Goal: Transaction & Acquisition: Purchase product/service

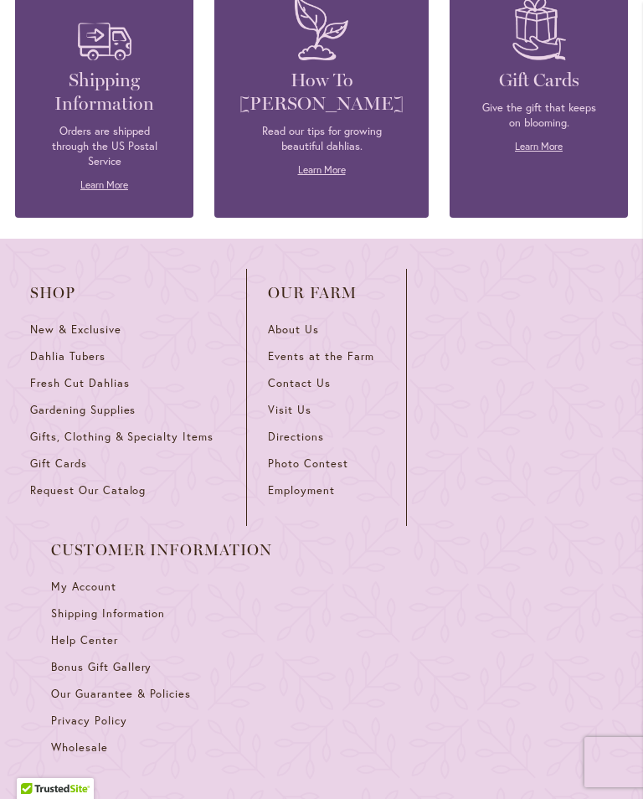
scroll to position [7110, 0]
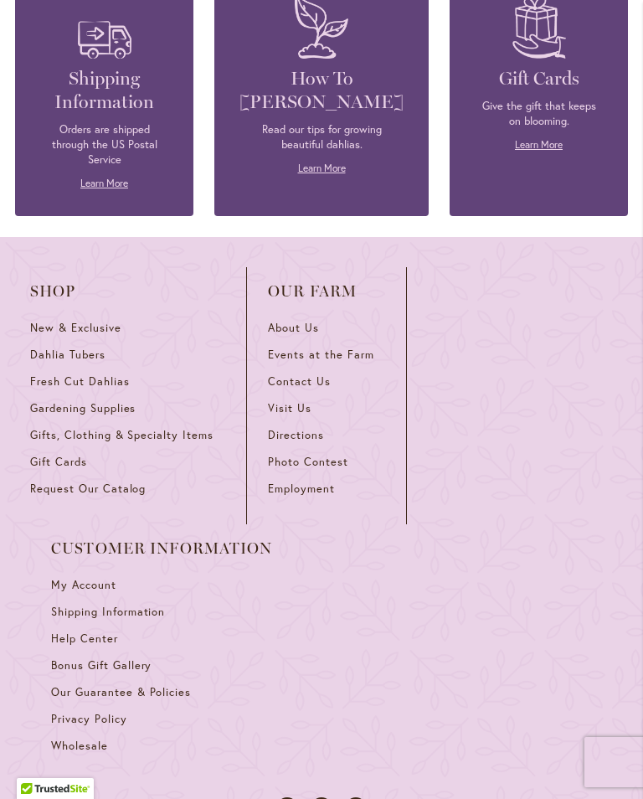
click at [76, 321] on link "New & Exclusive" at bounding box center [127, 334] width 195 height 27
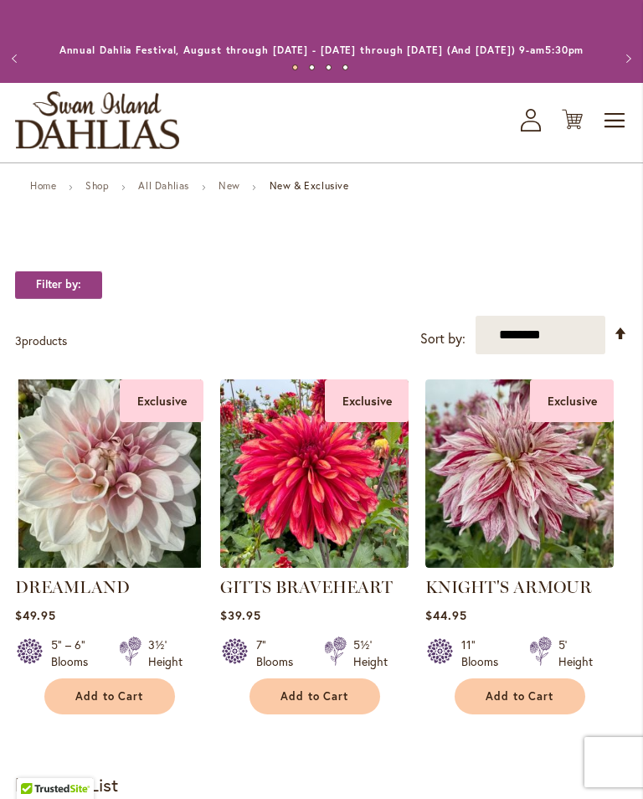
click at [170, 149] on img "store logo" at bounding box center [97, 120] width 164 height 58
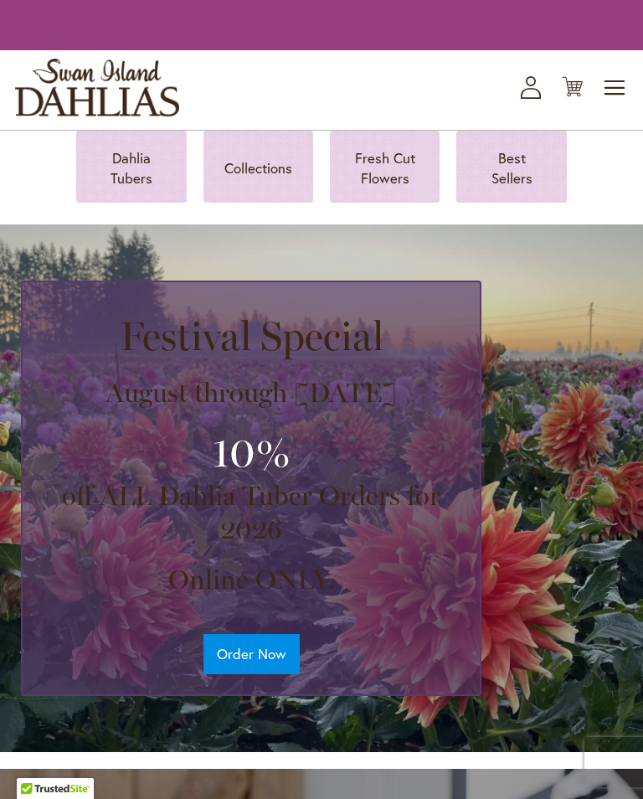
click at [613, 105] on span "Toggle Nav" at bounding box center [615, 88] width 25 height 34
click at [618, 105] on span "Toggle Nav" at bounding box center [615, 88] width 25 height 34
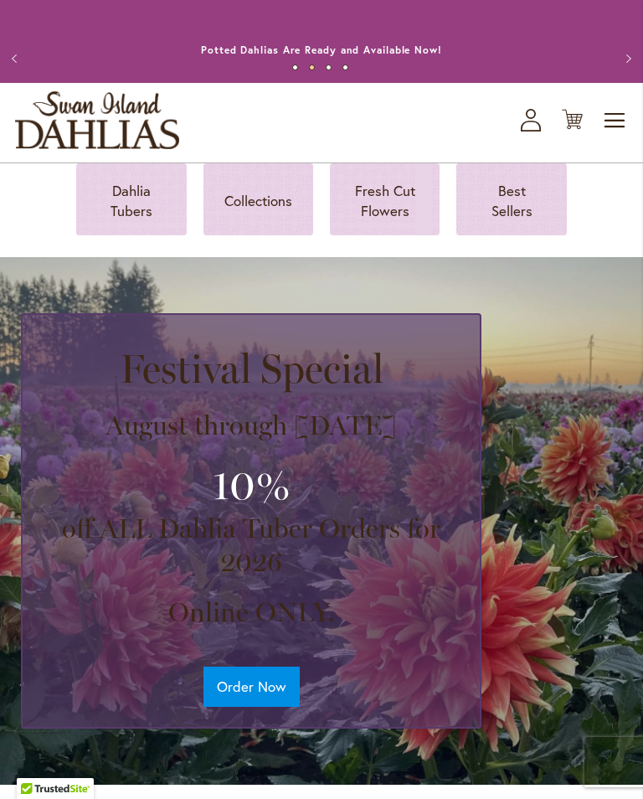
click at [622, 137] on span "Toggle Nav" at bounding box center [615, 121] width 25 height 34
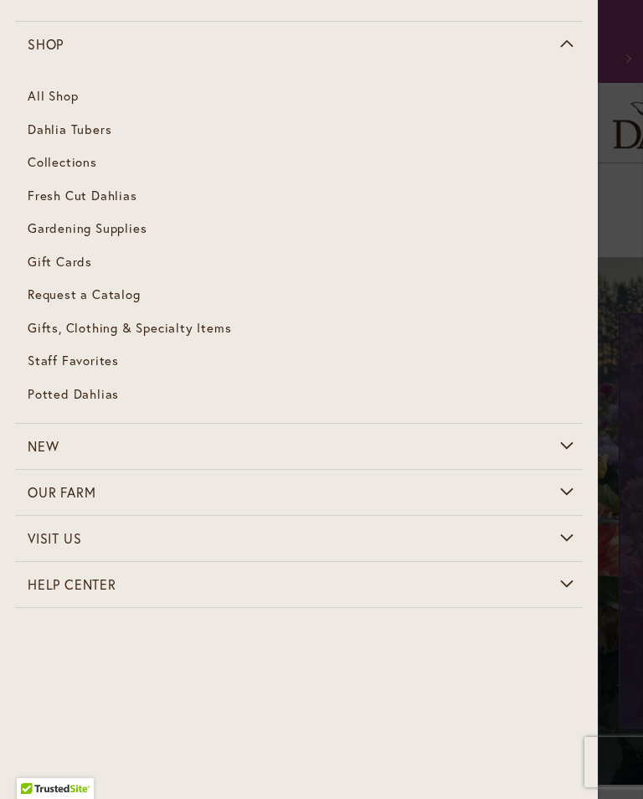
click at [90, 135] on span "Dahlia Tubers" at bounding box center [70, 129] width 84 height 17
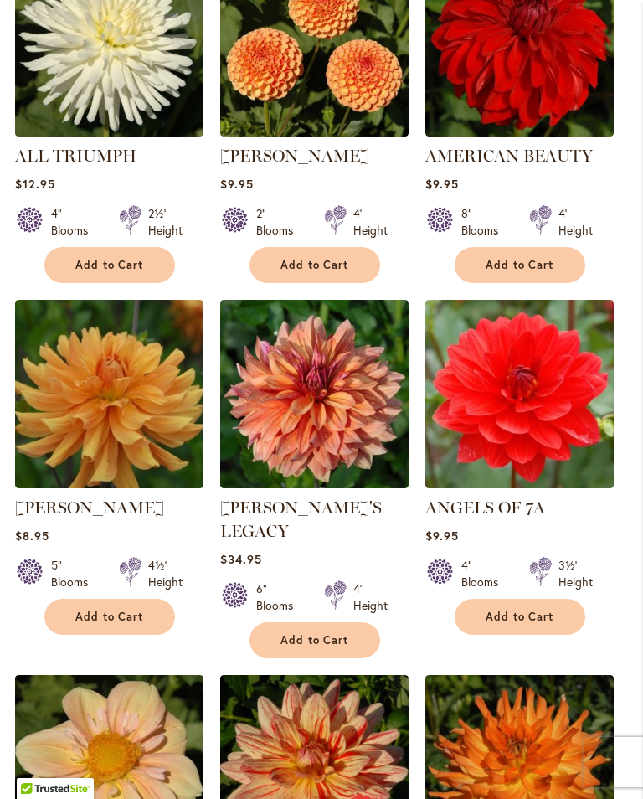
scroll to position [1402, 0]
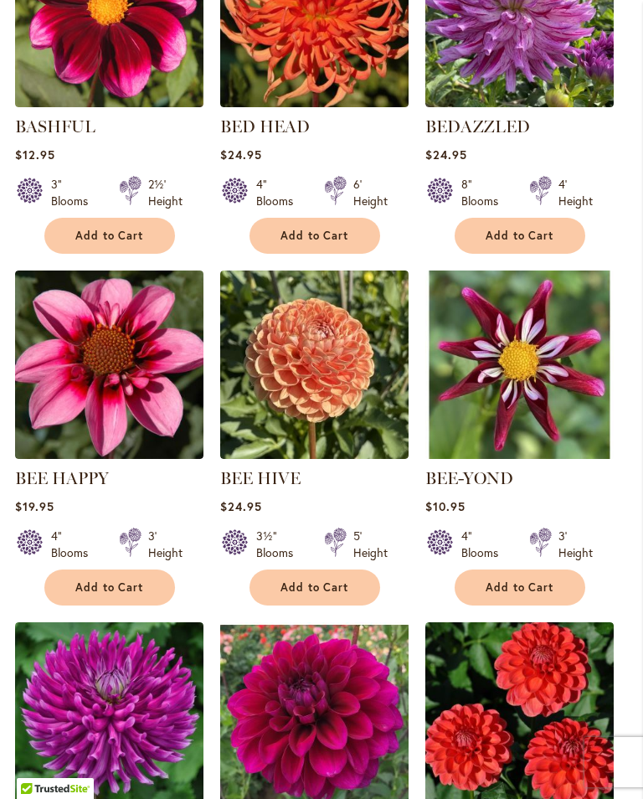
scroll to position [1402, 0]
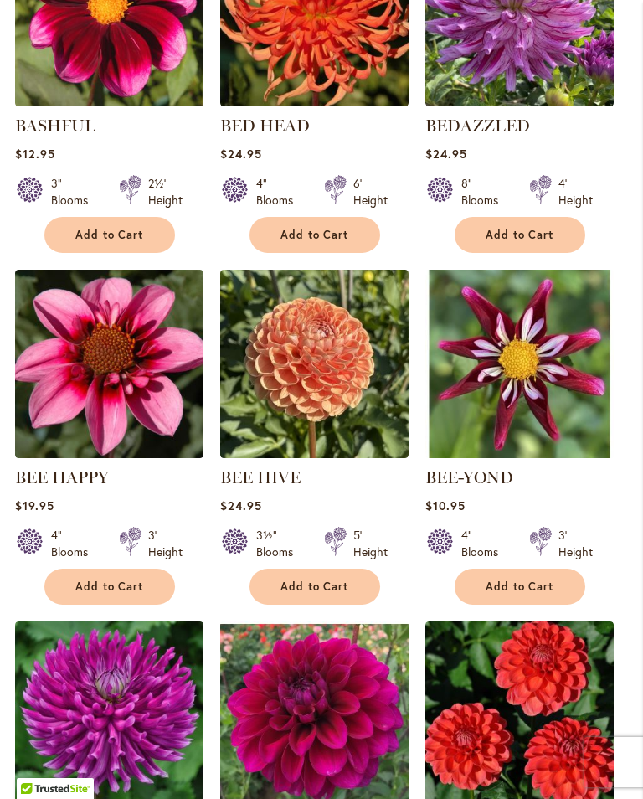
click at [522, 622] on img at bounding box center [520, 716] width 188 height 188
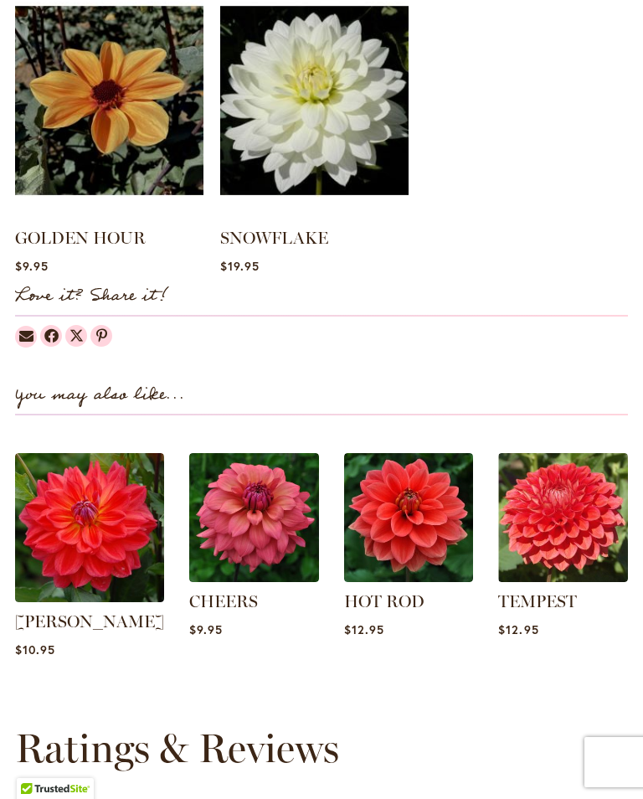
scroll to position [656, 0]
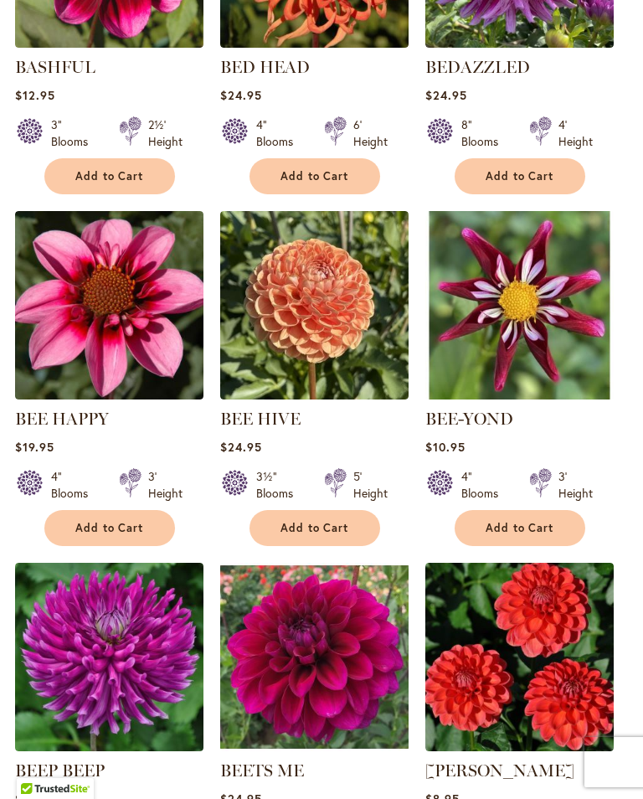
scroll to position [1428, 0]
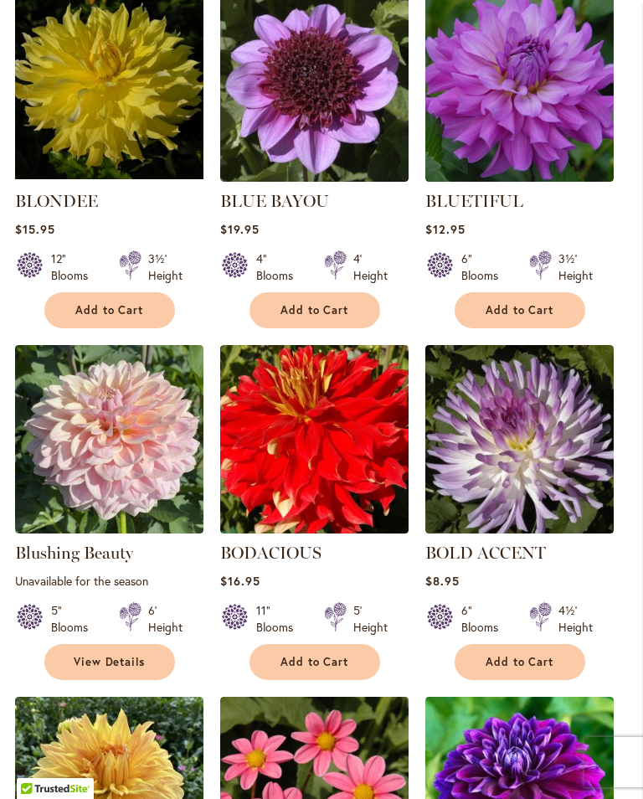
scroll to position [1328, 0]
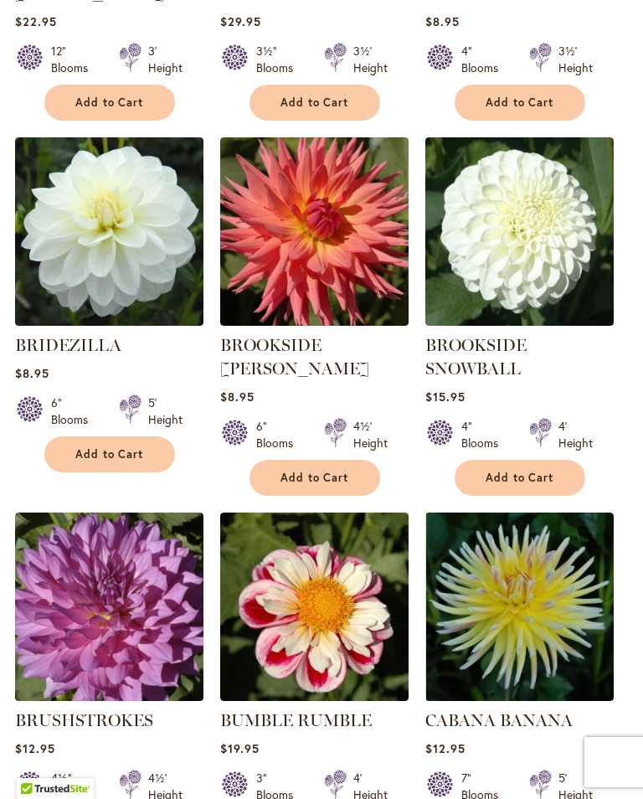
scroll to position [1352, 0]
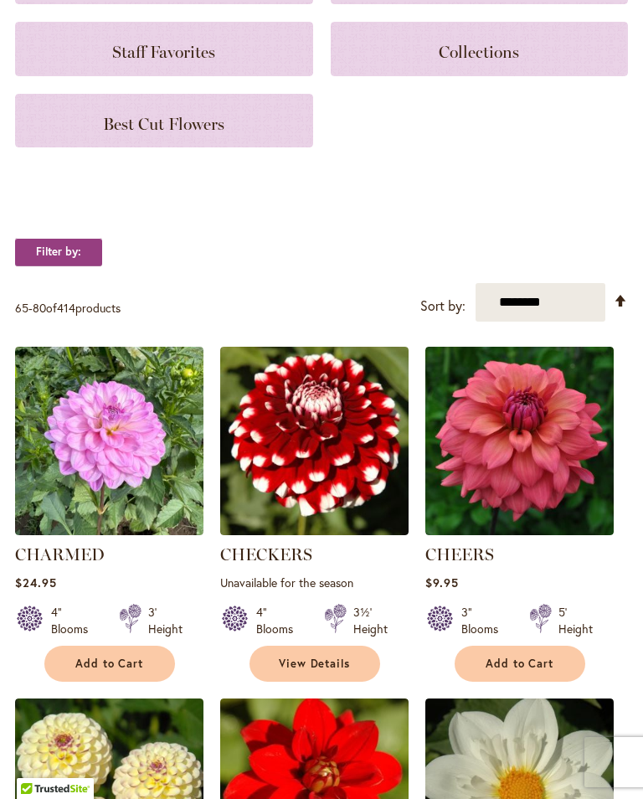
scroll to position [384, 0]
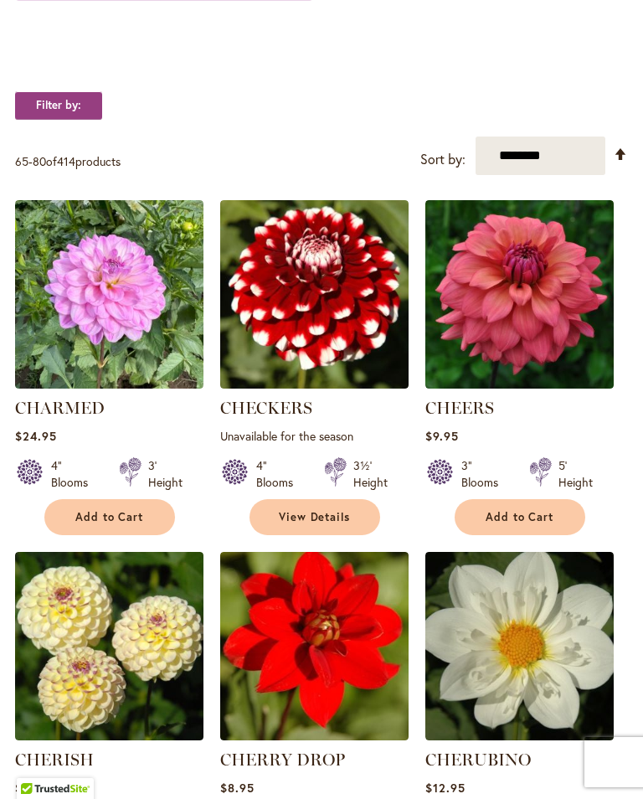
click at [535, 292] on img at bounding box center [520, 294] width 188 height 188
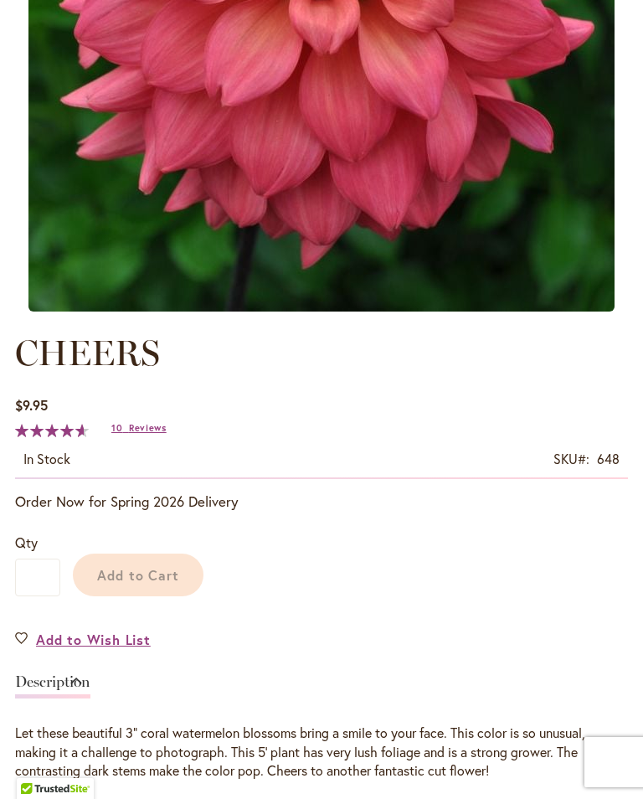
scroll to position [764, 0]
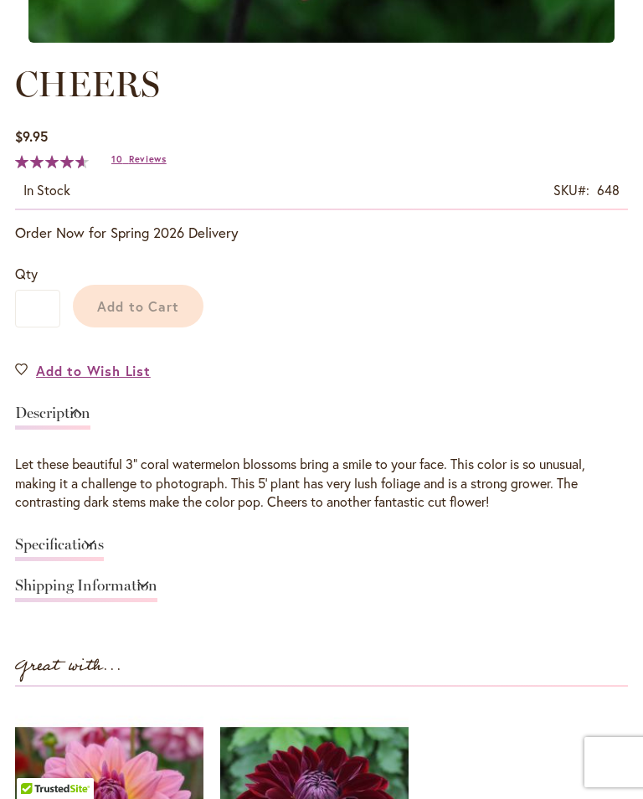
click at [625, 367] on div "CHEERS $9.95 In stock SKU 648 Rating: 93 % of 100 10 Reviews Add Your Review Or…" at bounding box center [321, 563] width 613 height 1009
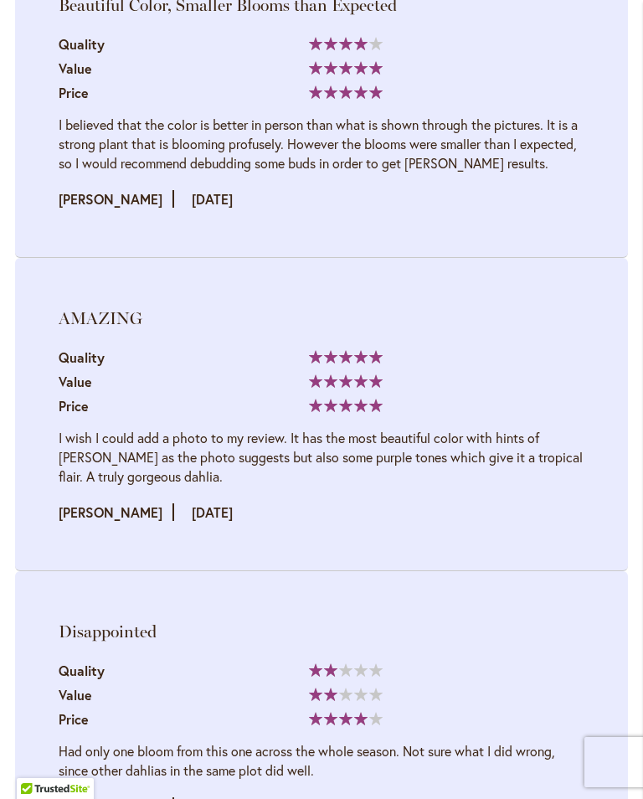
scroll to position [3793, 0]
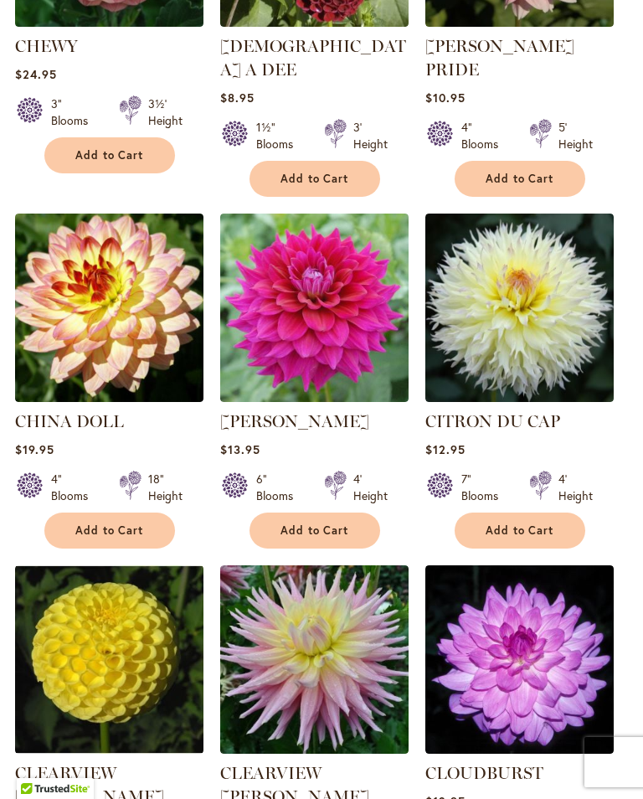
scroll to position [1449, 0]
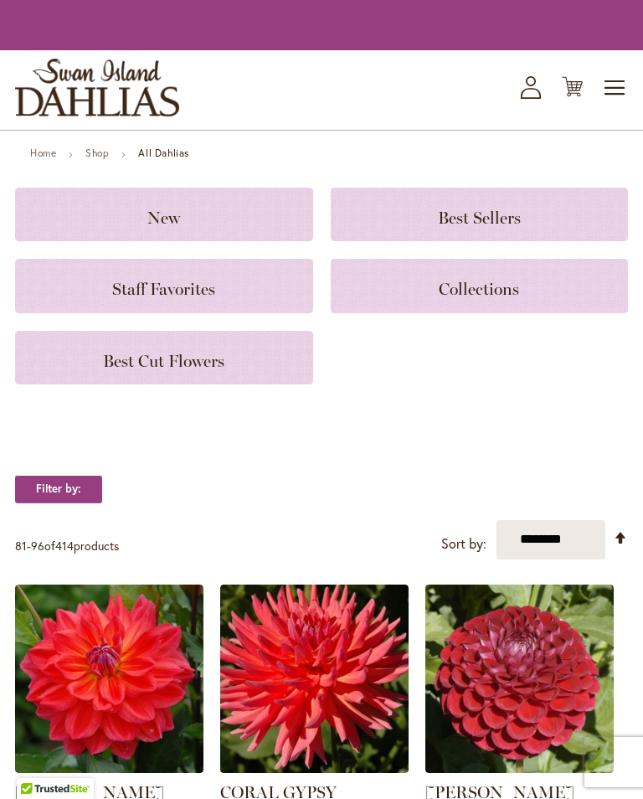
scroll to position [222, 0]
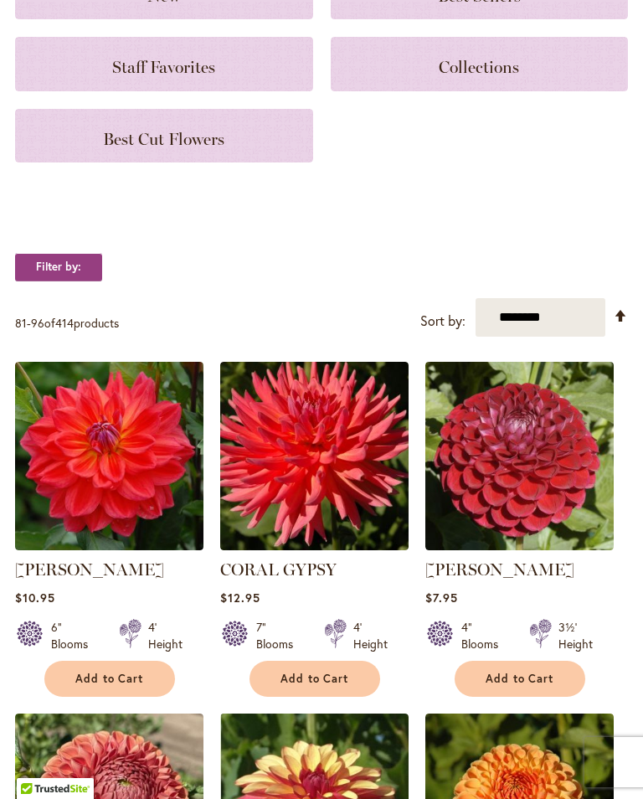
click at [104, 478] on img at bounding box center [109, 456] width 188 height 188
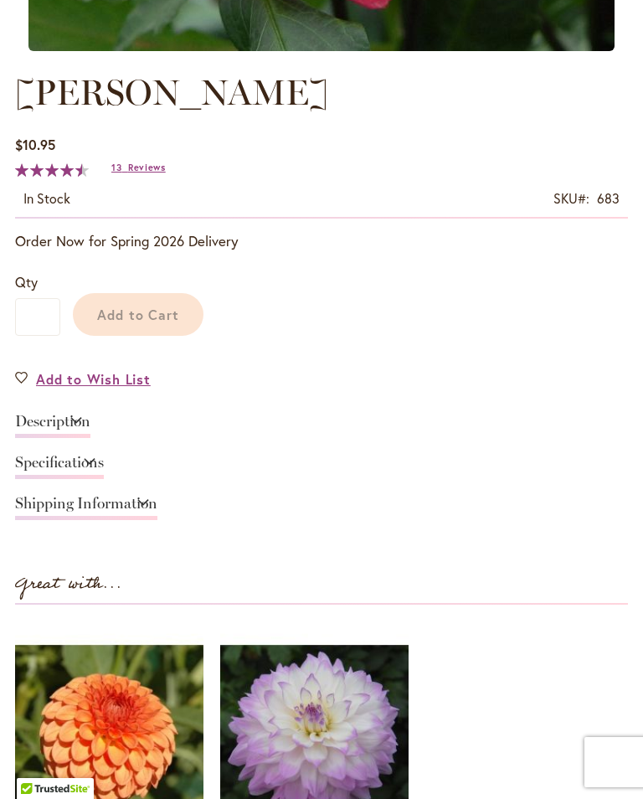
scroll to position [792, 0]
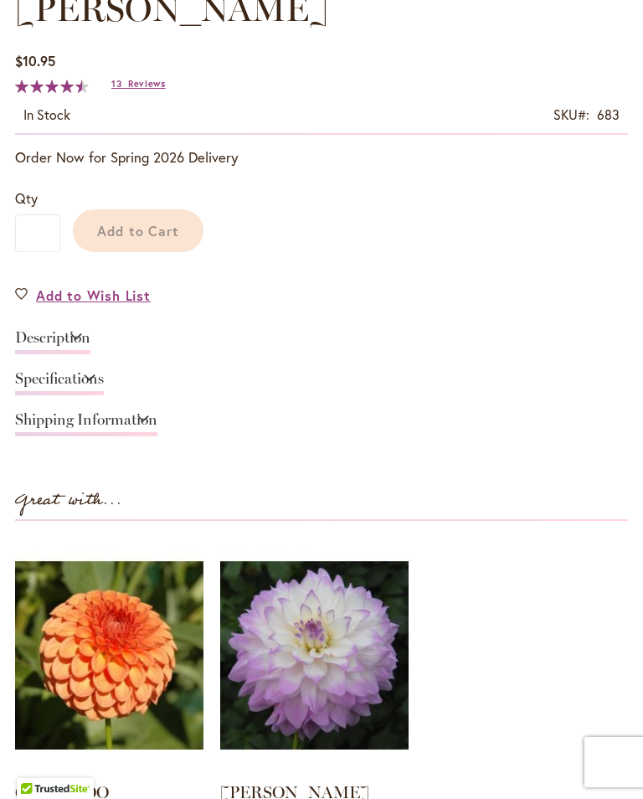
click at [90, 341] on link "Description" at bounding box center [52, 342] width 75 height 24
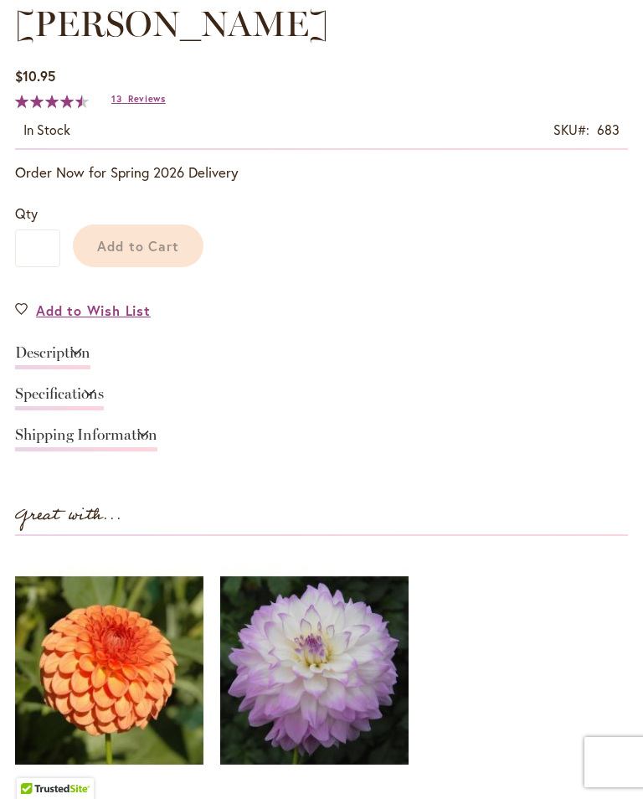
click at [626, 311] on div "[PERSON_NAME] $10.95 In stock SKU 683 Rating: 91 % of 100 13 Reviews Add Your R…" at bounding box center [321, 458] width 613 height 918
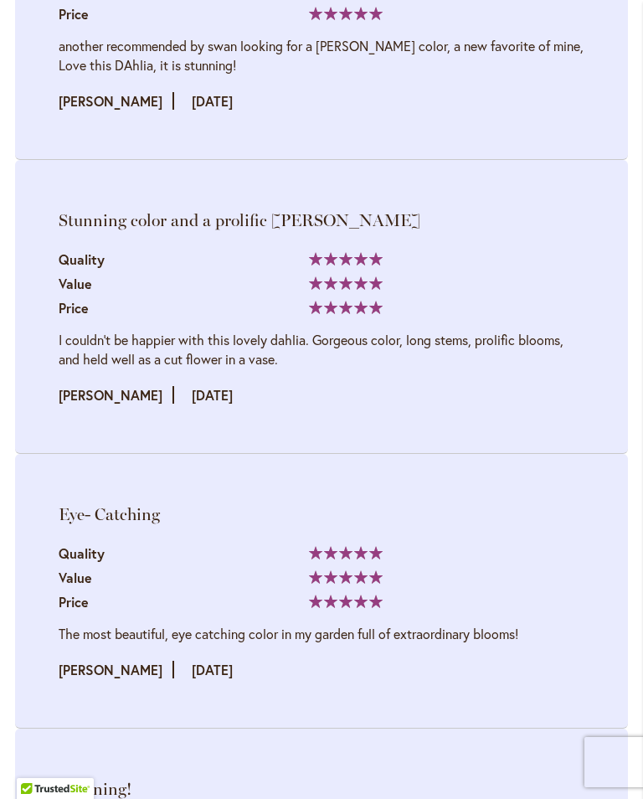
scroll to position [4263, 0]
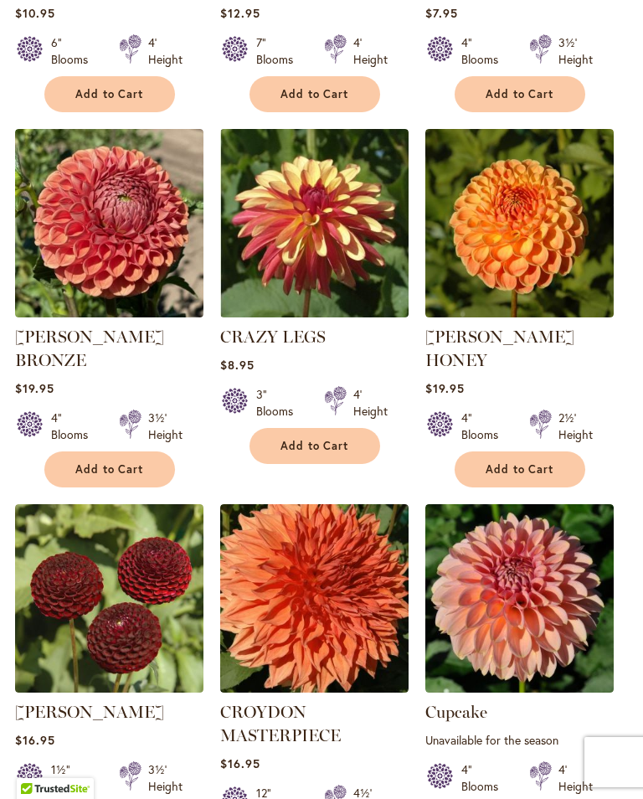
scroll to position [1369, 0]
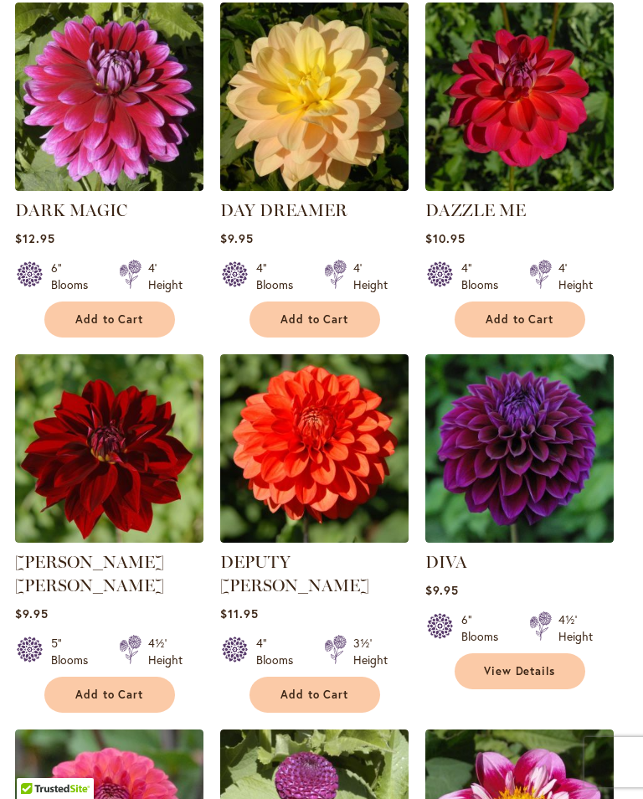
scroll to position [581, 0]
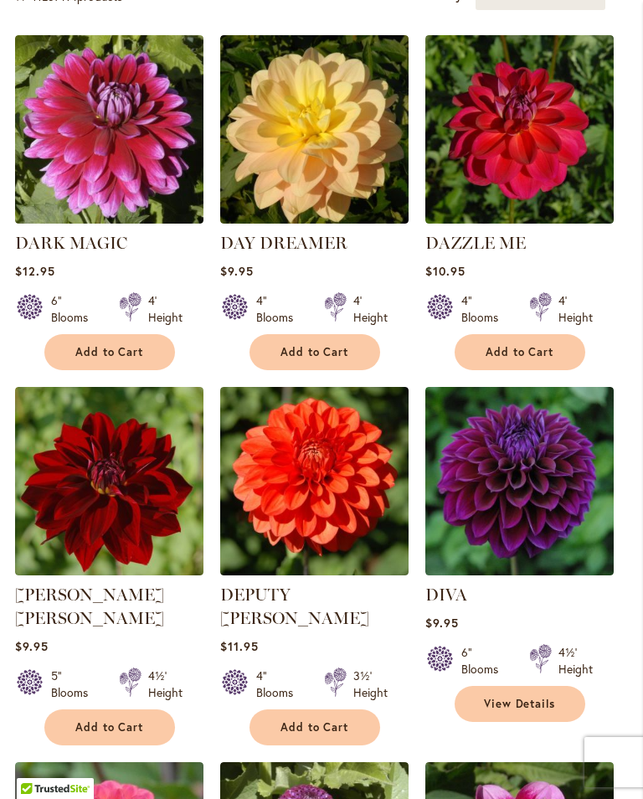
click at [220, 498] on img at bounding box center [314, 481] width 188 height 188
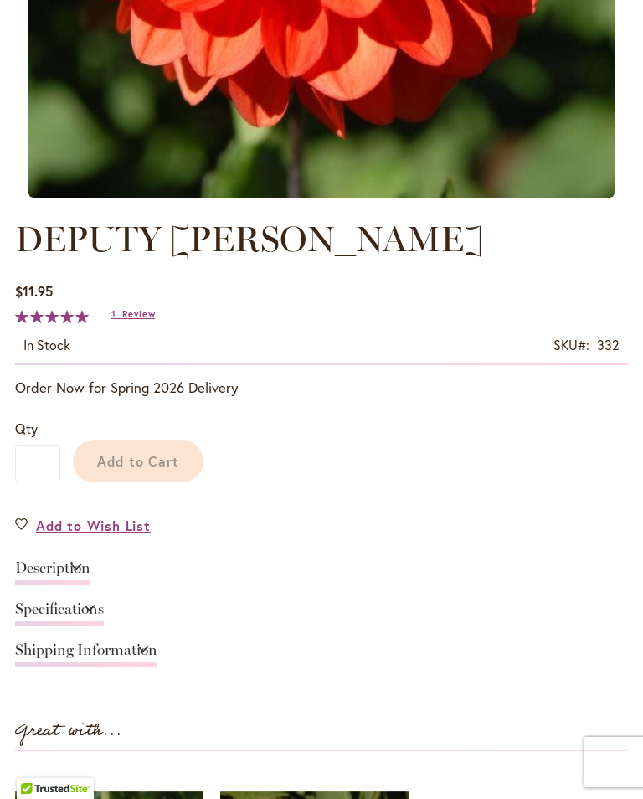
scroll to position [571, 0]
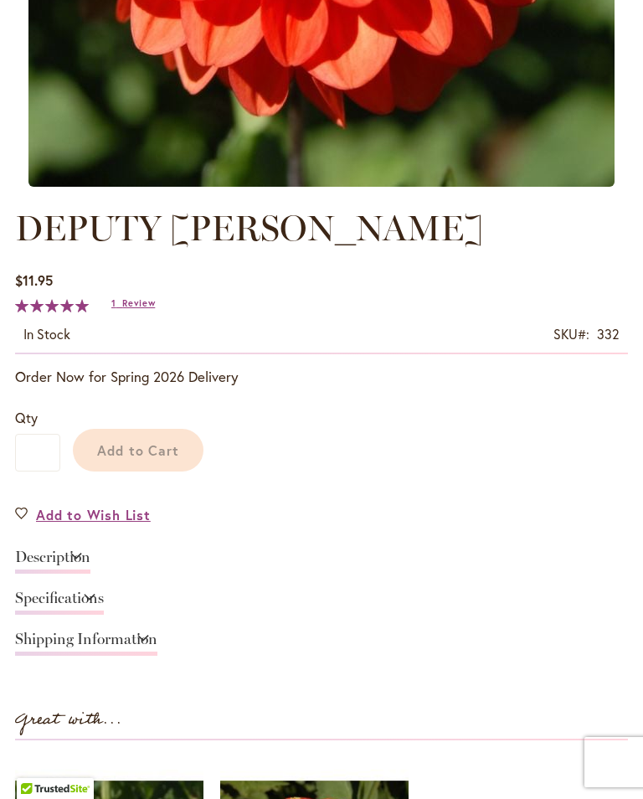
click at [90, 564] on link "Description" at bounding box center [52, 562] width 75 height 24
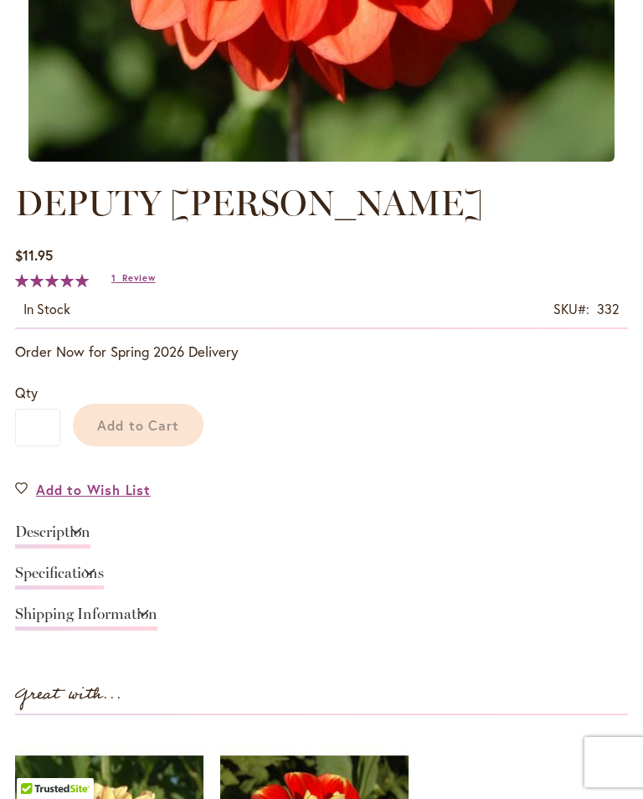
click at [90, 536] on link "Description" at bounding box center [52, 536] width 75 height 24
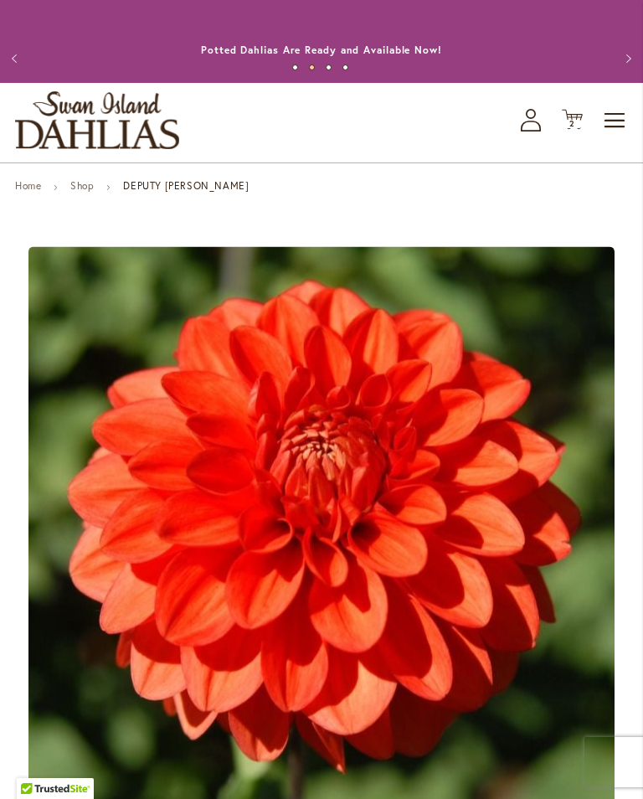
scroll to position [0, 0]
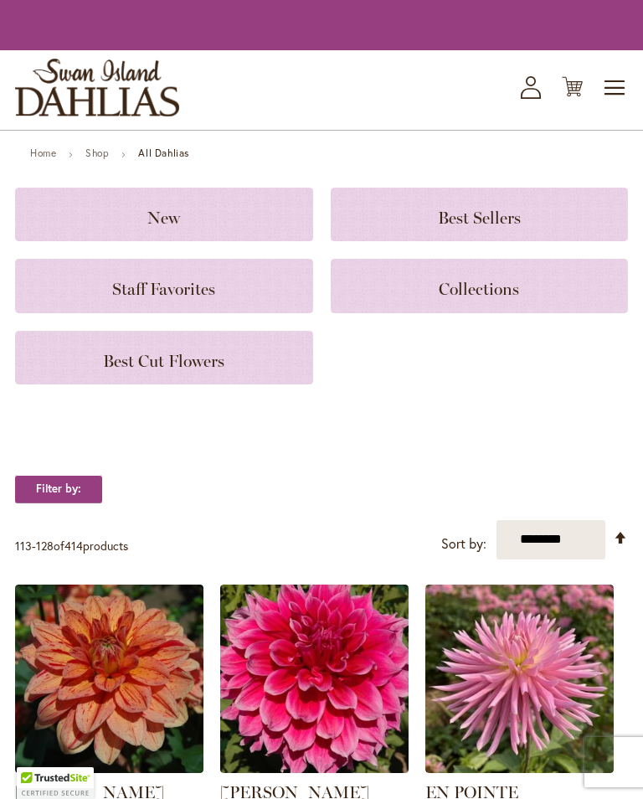
scroll to position [333, 0]
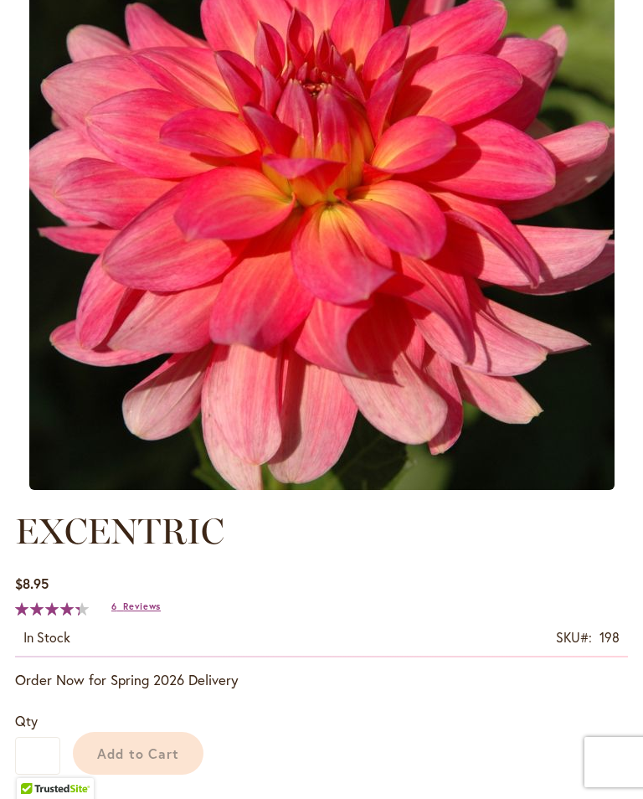
scroll to position [814, 0]
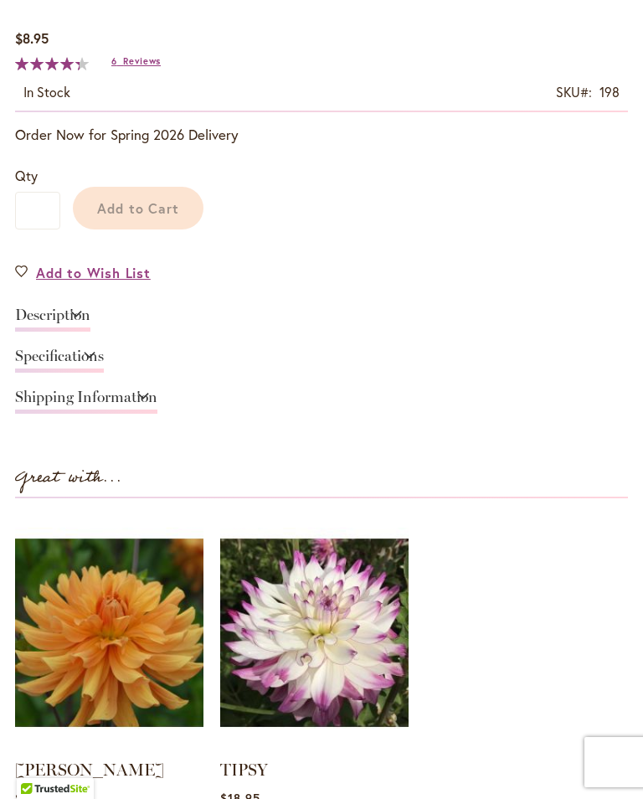
click at [90, 314] on link "Description" at bounding box center [52, 319] width 75 height 24
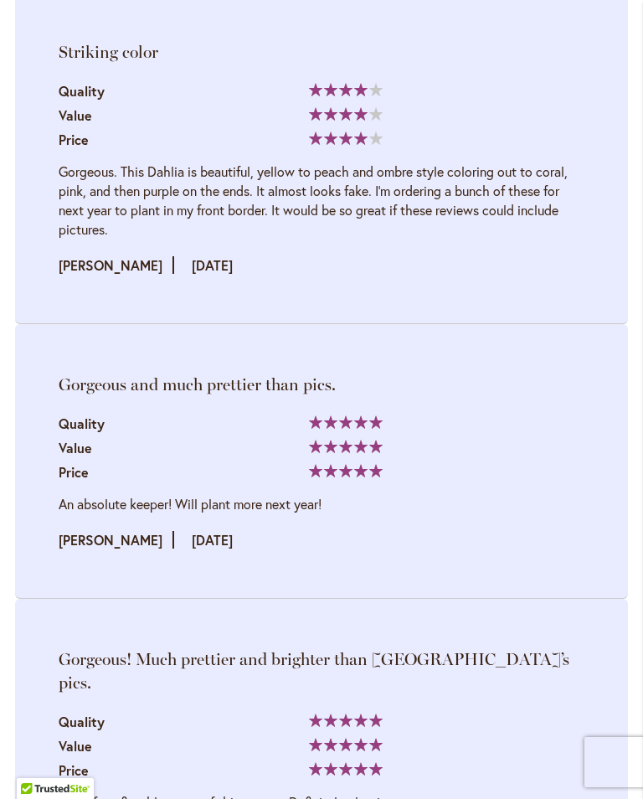
scroll to position [3106, 0]
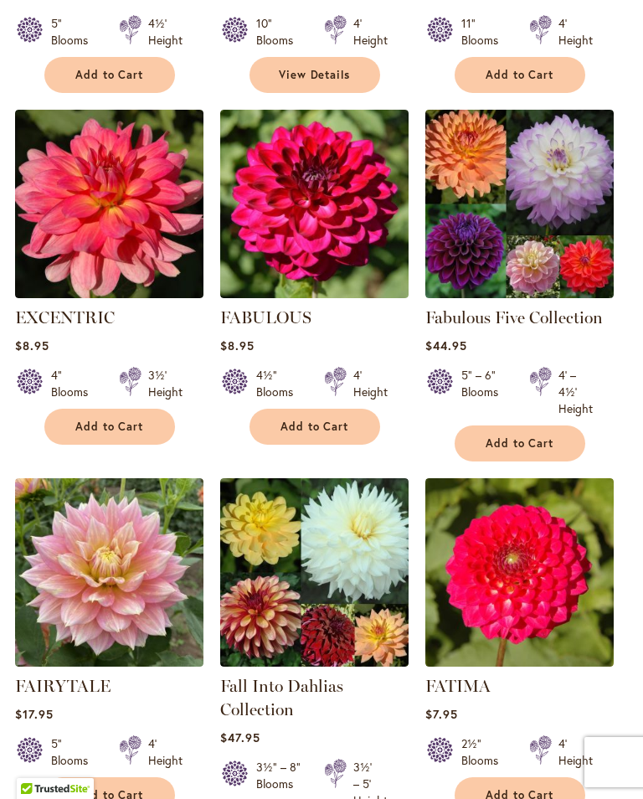
scroll to position [1360, 0]
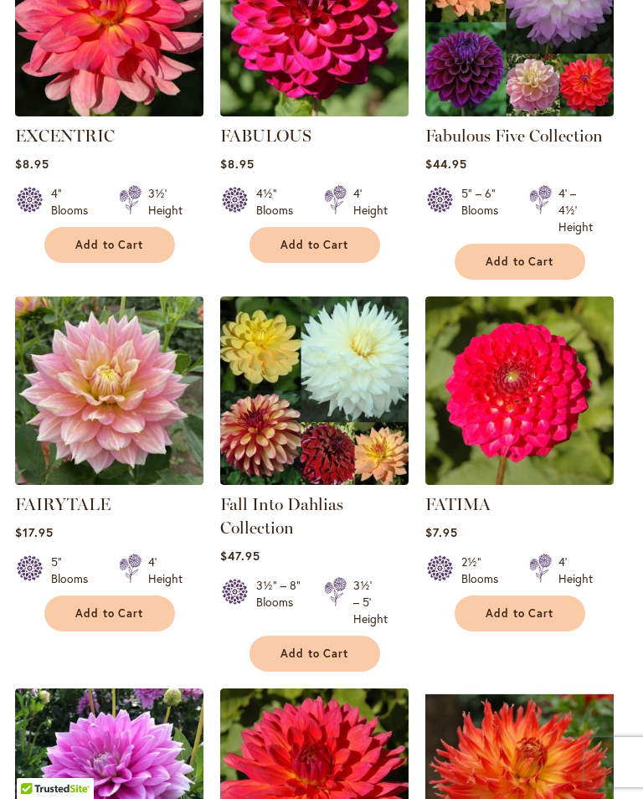
click at [515, 689] on img at bounding box center [520, 783] width 188 height 188
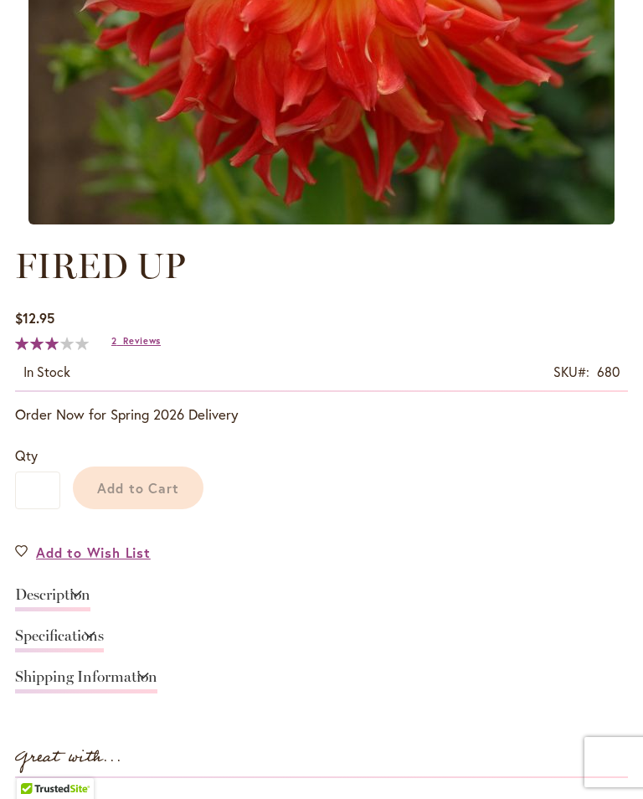
scroll to position [684, 0]
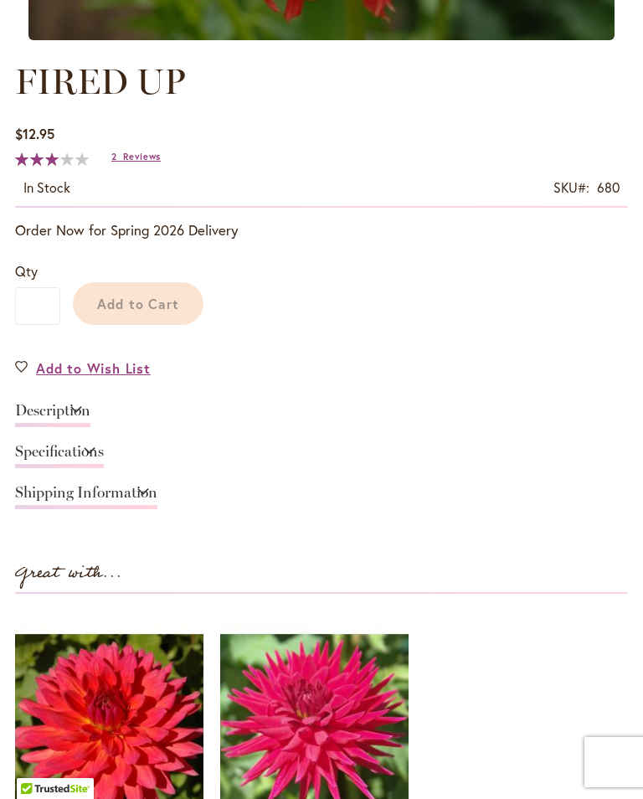
click at [90, 411] on link "Description" at bounding box center [52, 415] width 75 height 24
click at [90, 403] on link "Description" at bounding box center [52, 415] width 75 height 24
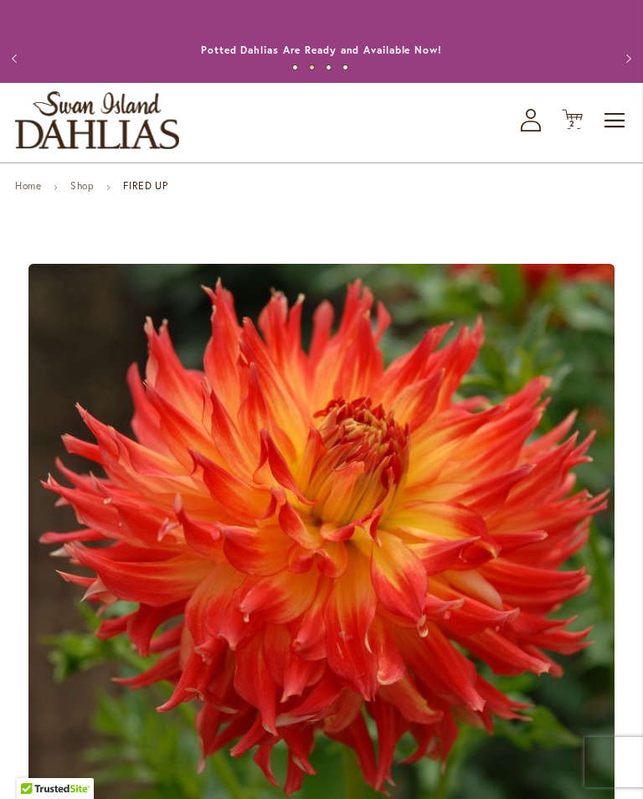
scroll to position [710, 0]
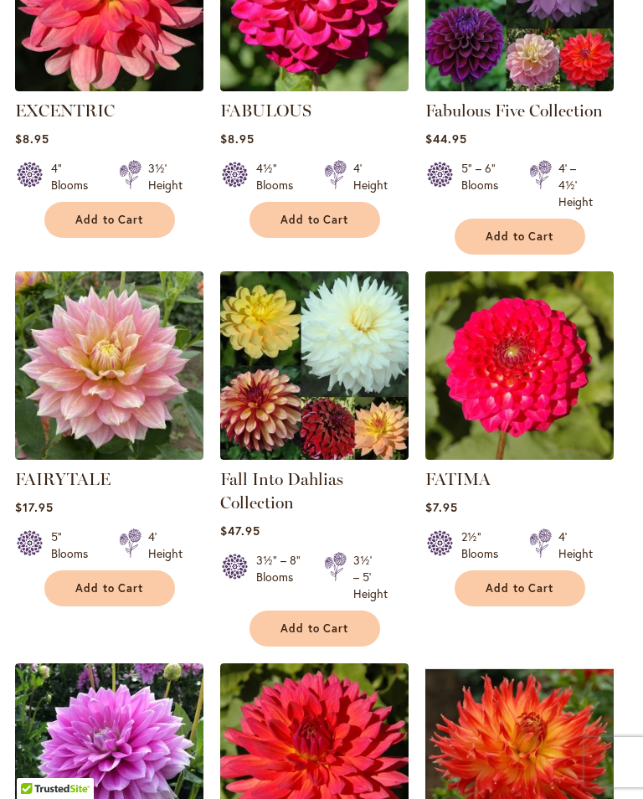
scroll to position [1385, 0]
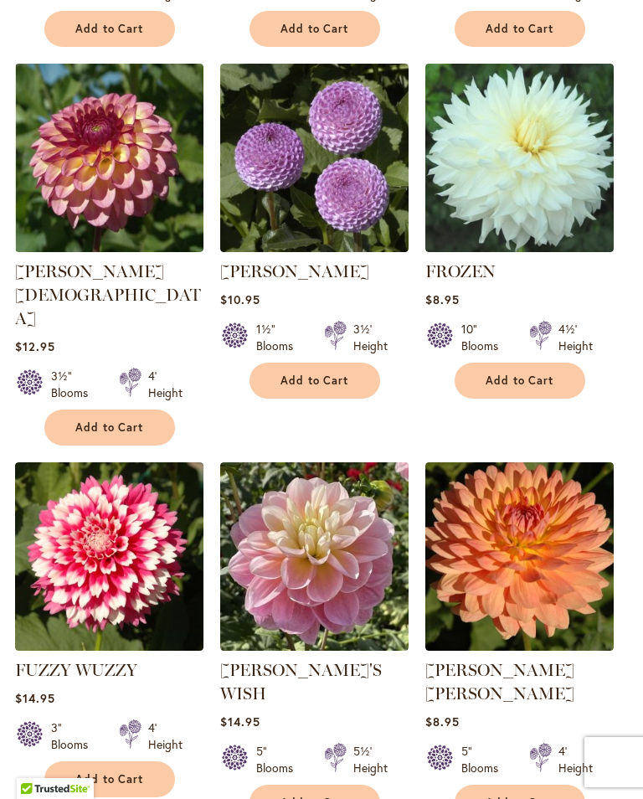
scroll to position [1521, 0]
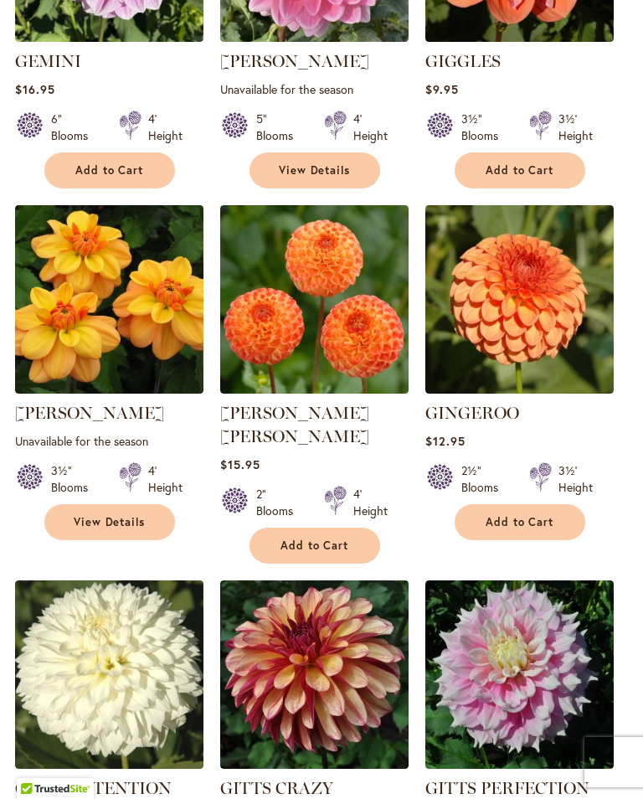
scroll to position [890, 0]
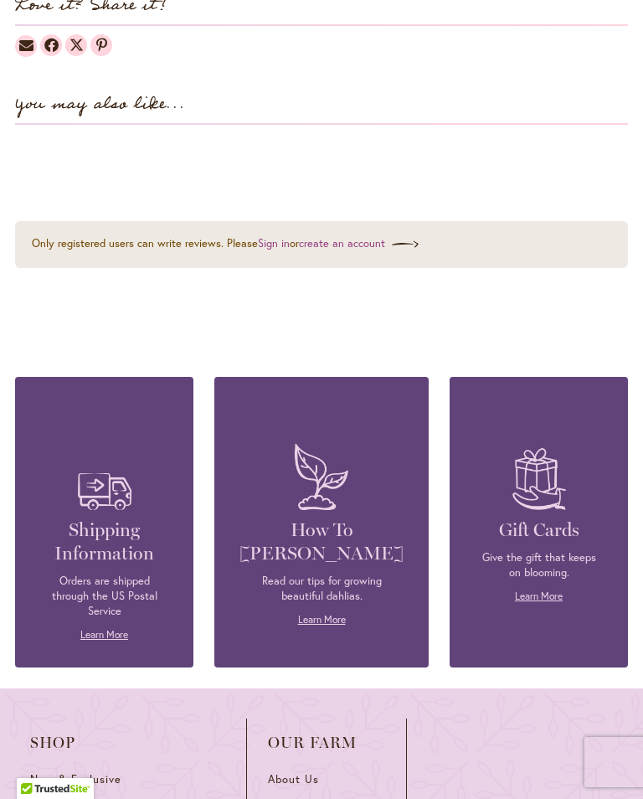
scroll to position [352, 0]
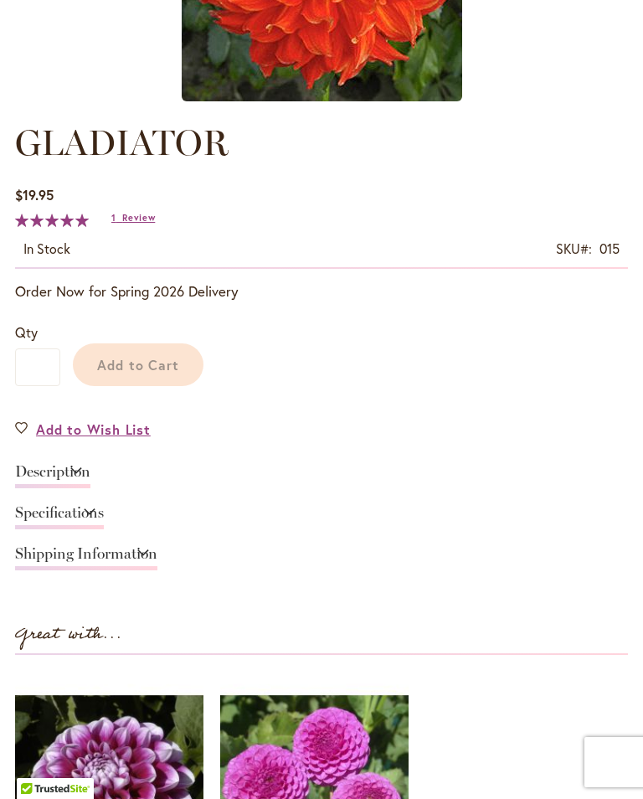
click at [90, 472] on link "Description" at bounding box center [52, 476] width 75 height 24
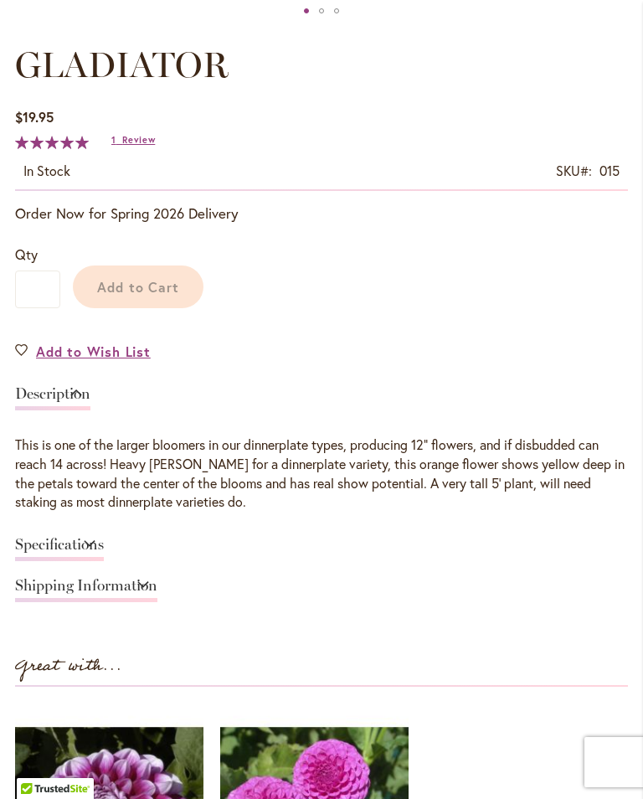
scroll to position [604, 0]
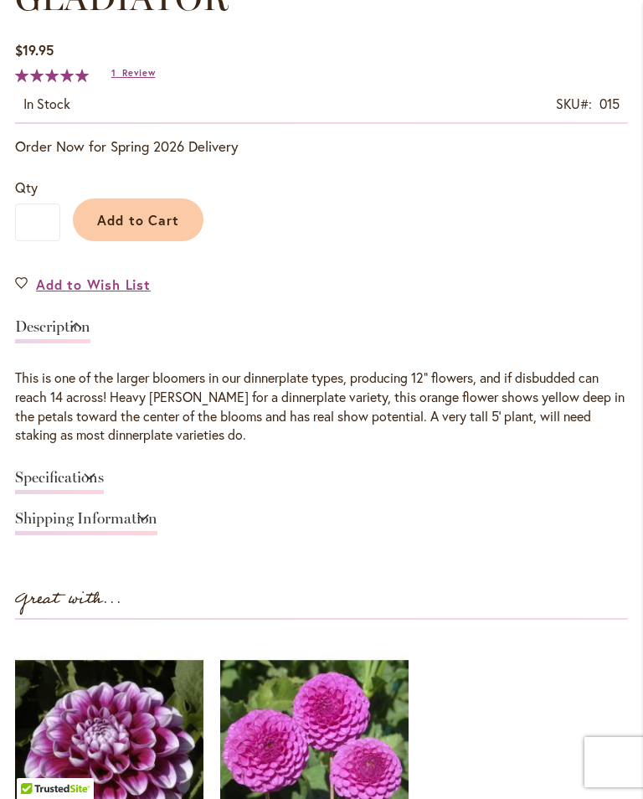
scroll to position [924, 0]
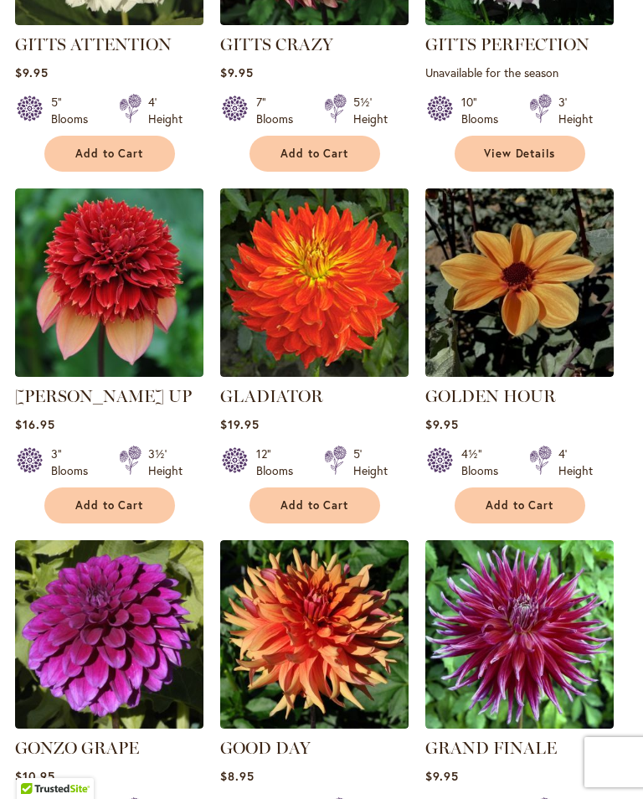
scroll to position [1603, 0]
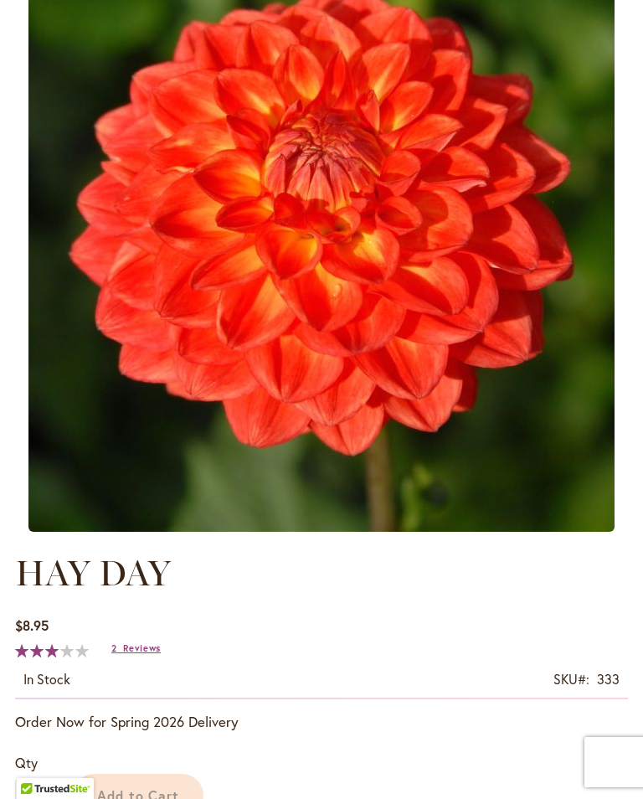
scroll to position [548, 0]
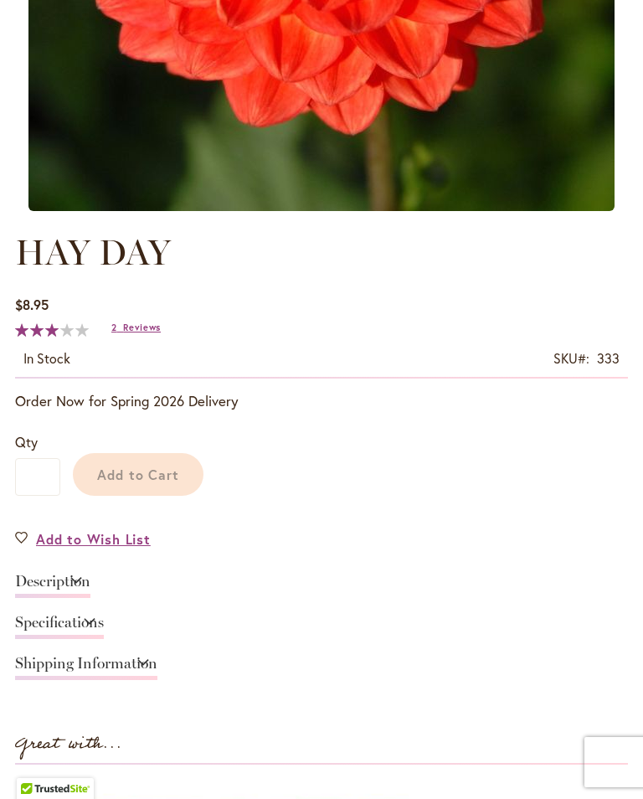
click at [90, 578] on link "Description" at bounding box center [52, 586] width 75 height 24
click at [90, 574] on link "Description" at bounding box center [52, 586] width 75 height 24
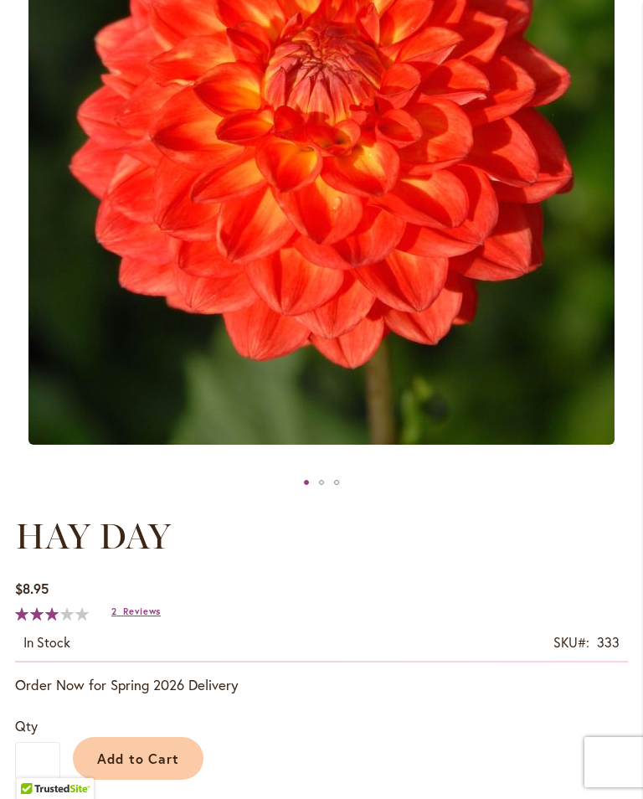
scroll to position [387, 0]
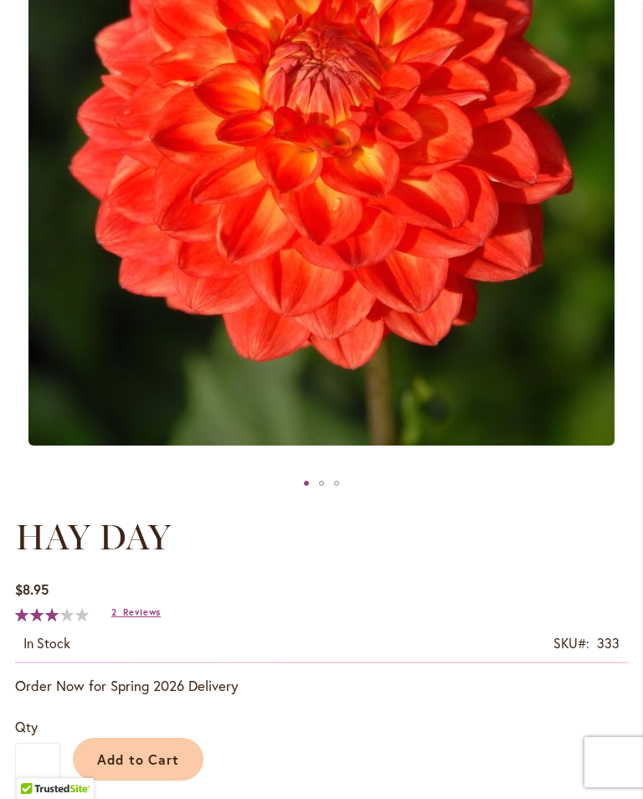
scroll to position [574, 0]
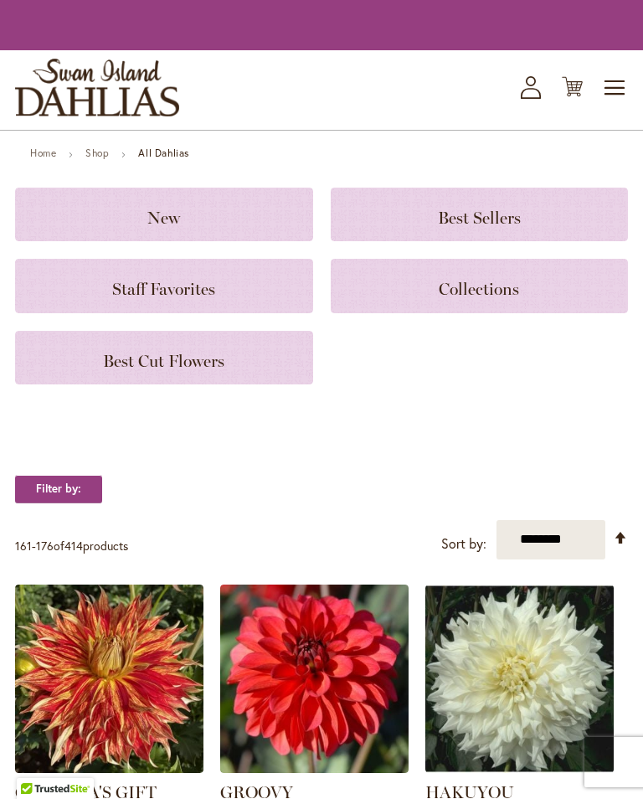
scroll to position [1259, 0]
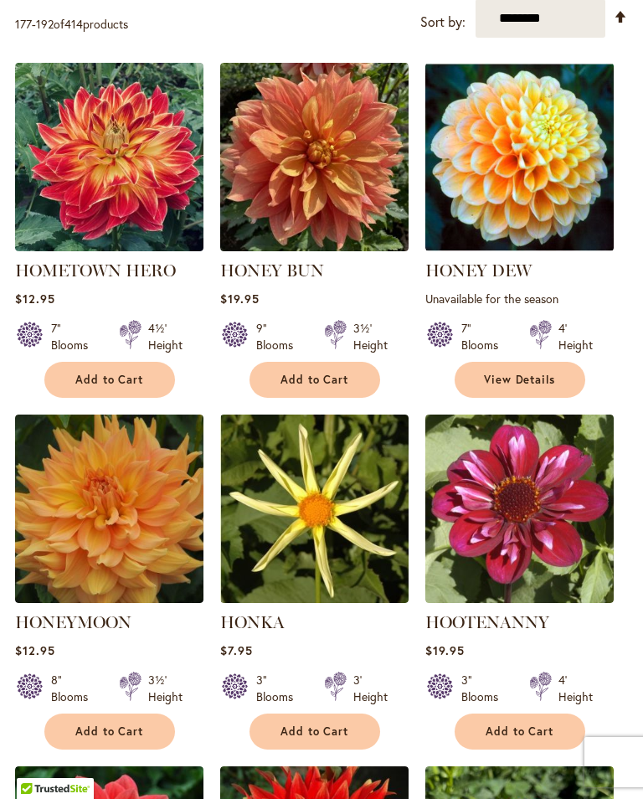
scroll to position [1510, 0]
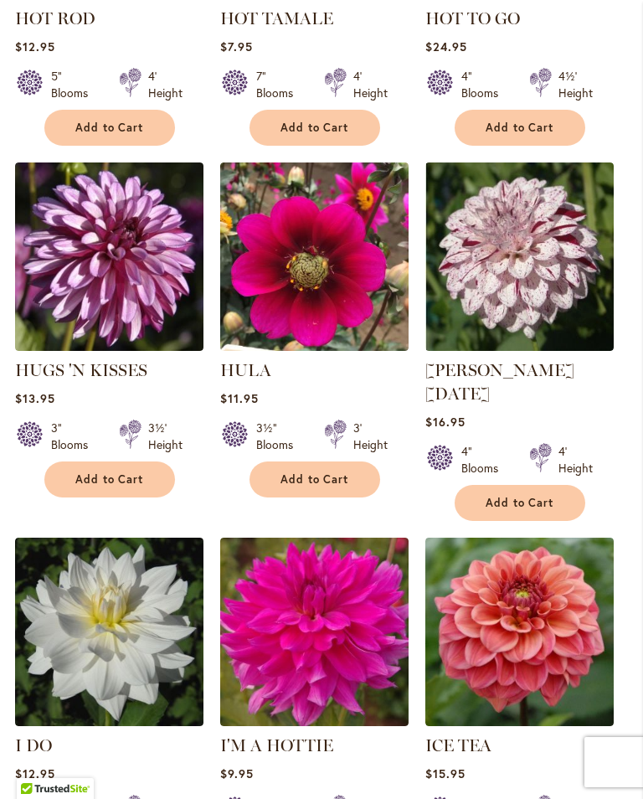
click at [191, 471] on div "**********" at bounding box center [321, 170] width 613 height 2254
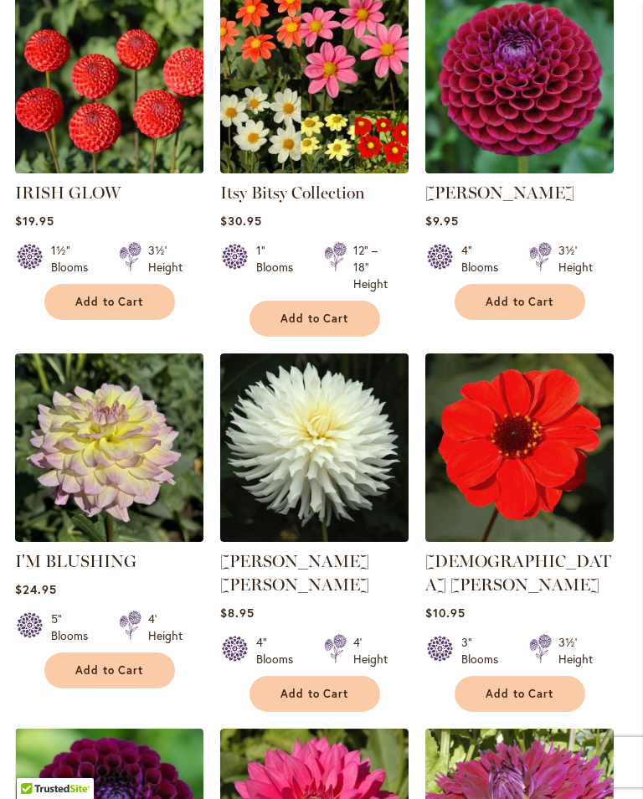
scroll to position [1335, 0]
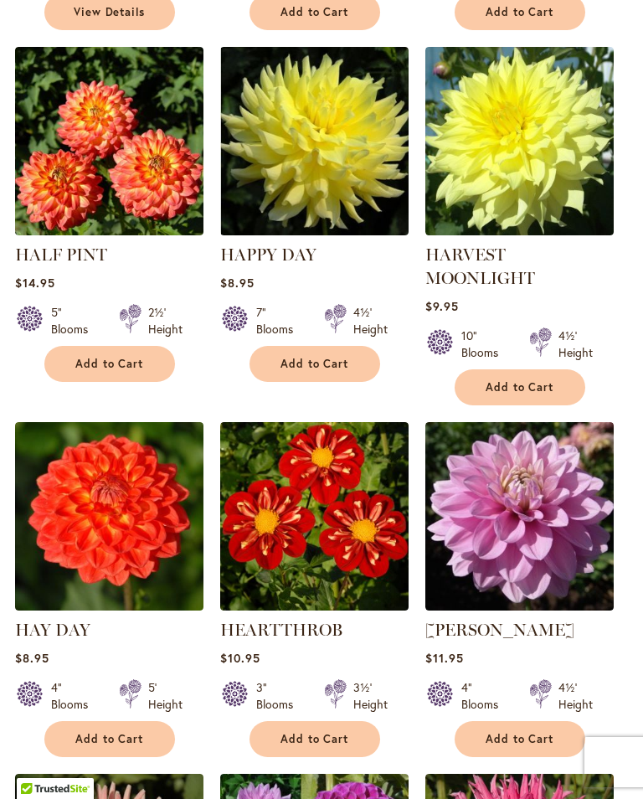
scroll to position [1871, 0]
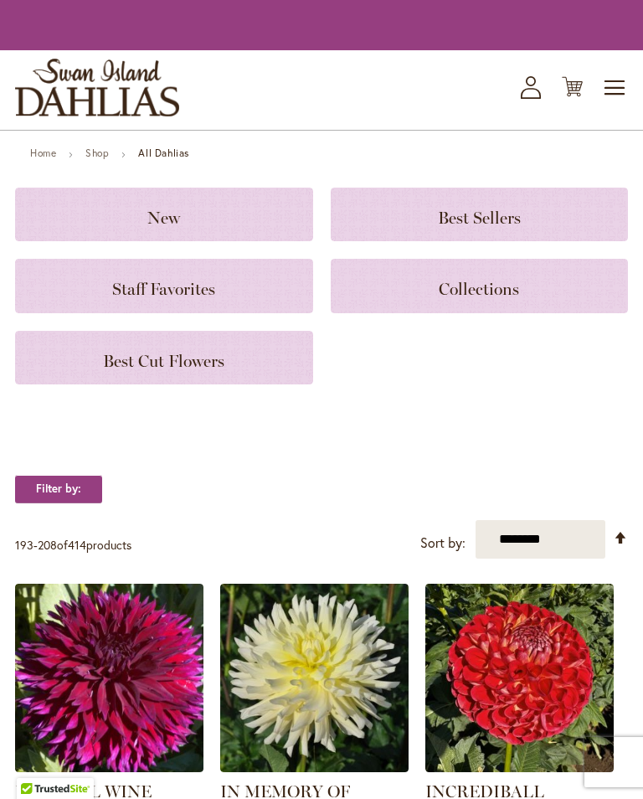
scroll to position [1443, 0]
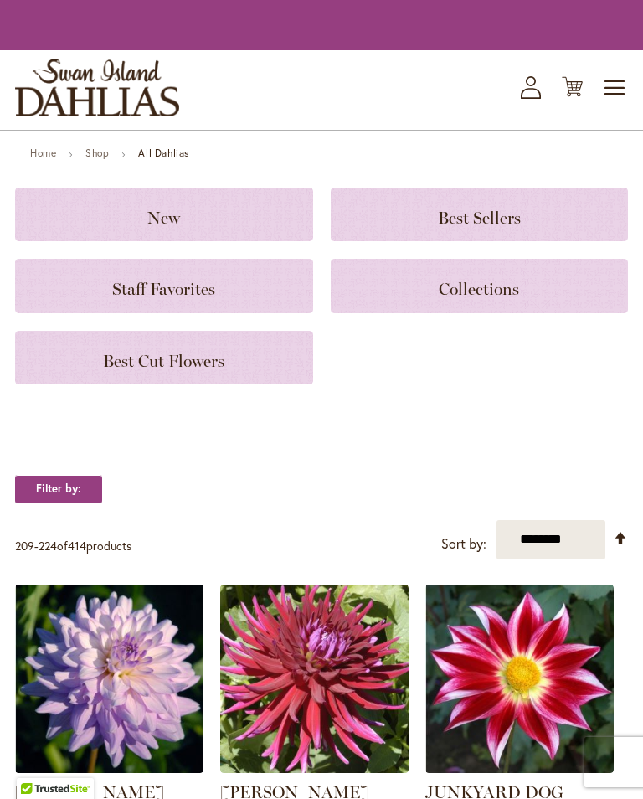
scroll to position [912, 0]
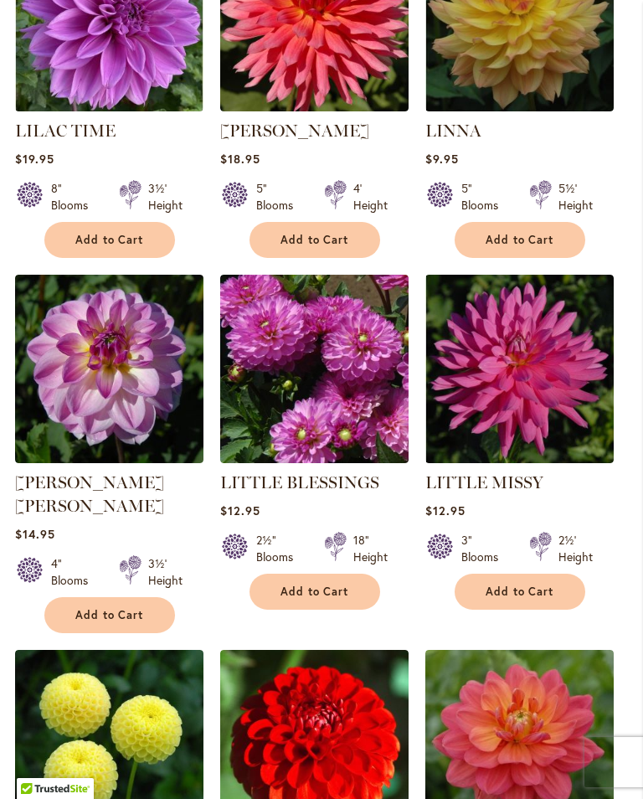
scroll to position [1421, 0]
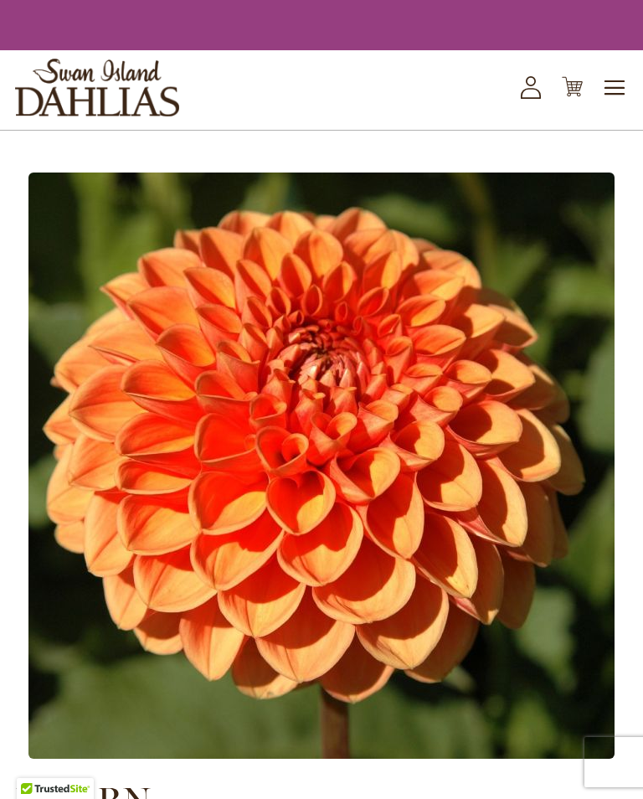
scroll to position [615, 0]
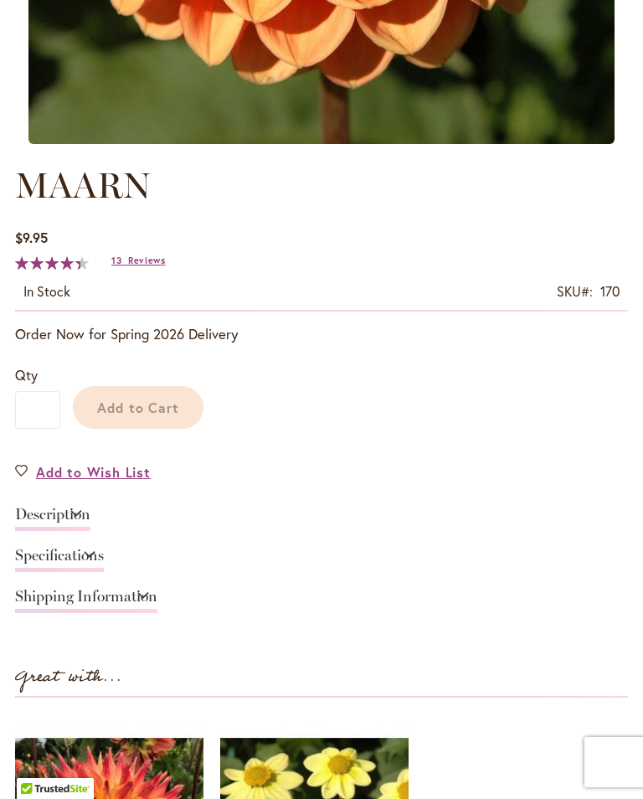
click at [90, 519] on link "Description" at bounding box center [52, 519] width 75 height 24
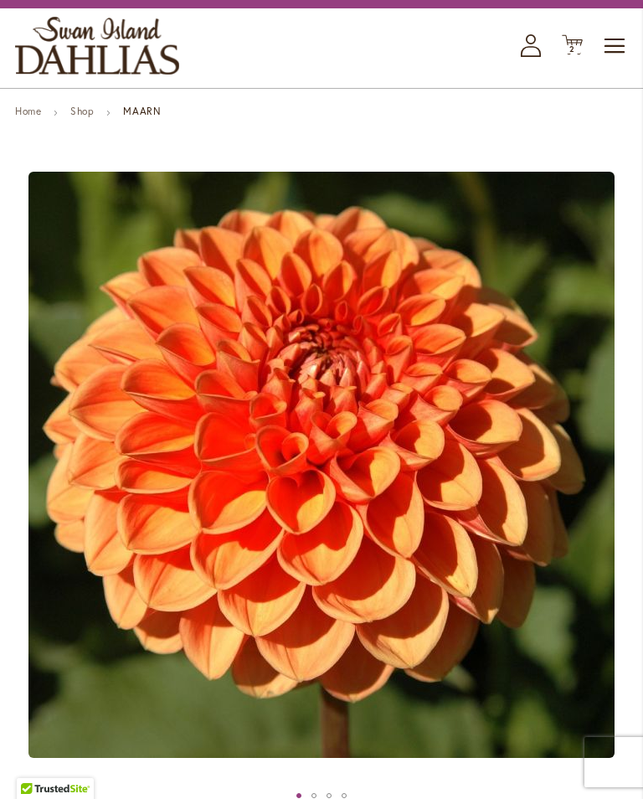
scroll to position [74, 0]
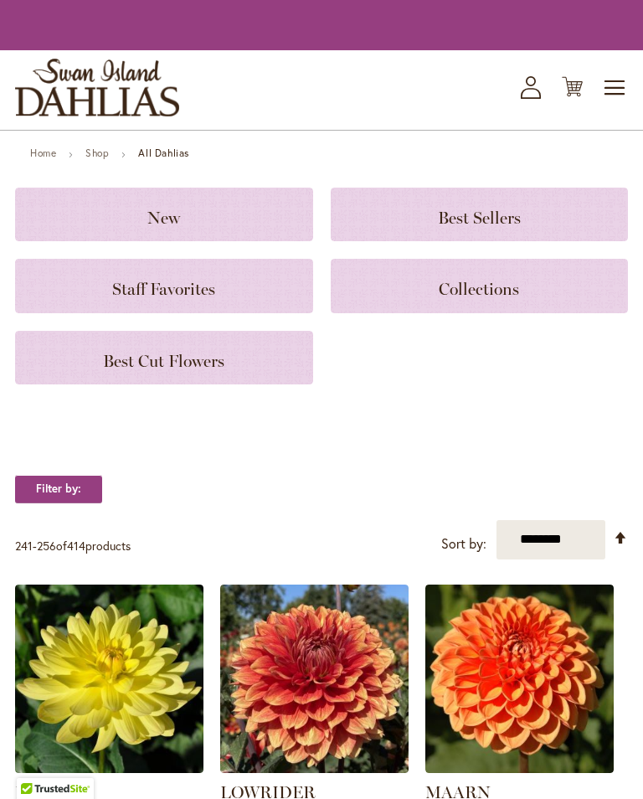
scroll to position [689, 0]
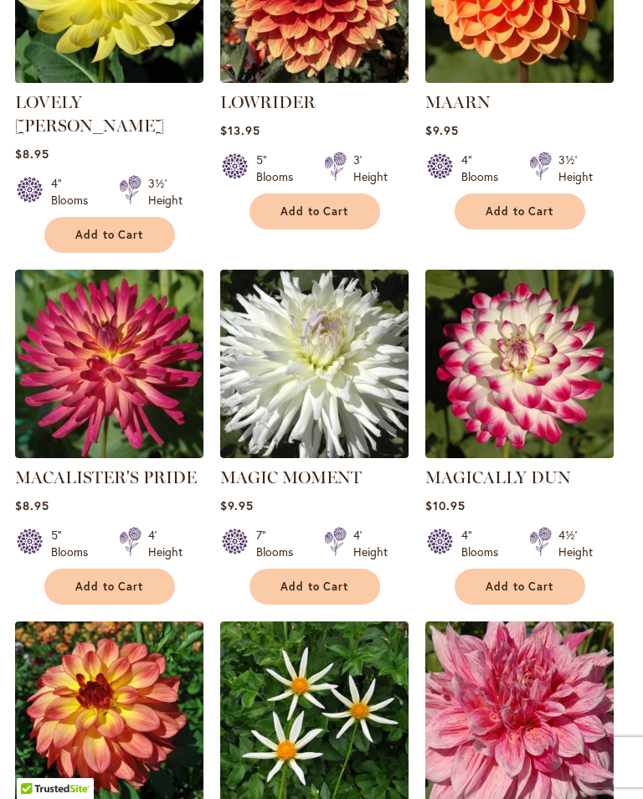
click at [220, 358] on img at bounding box center [314, 364] width 188 height 188
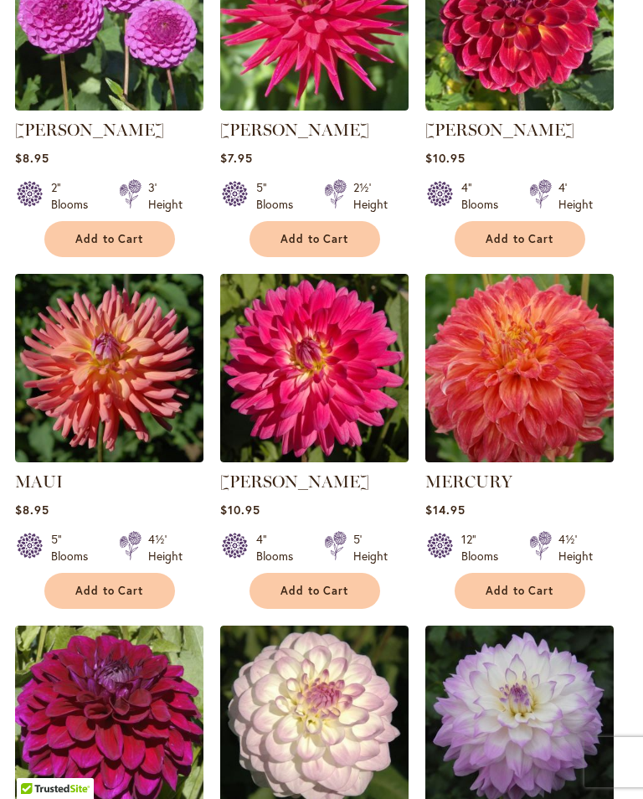
scroll to position [1452, 0]
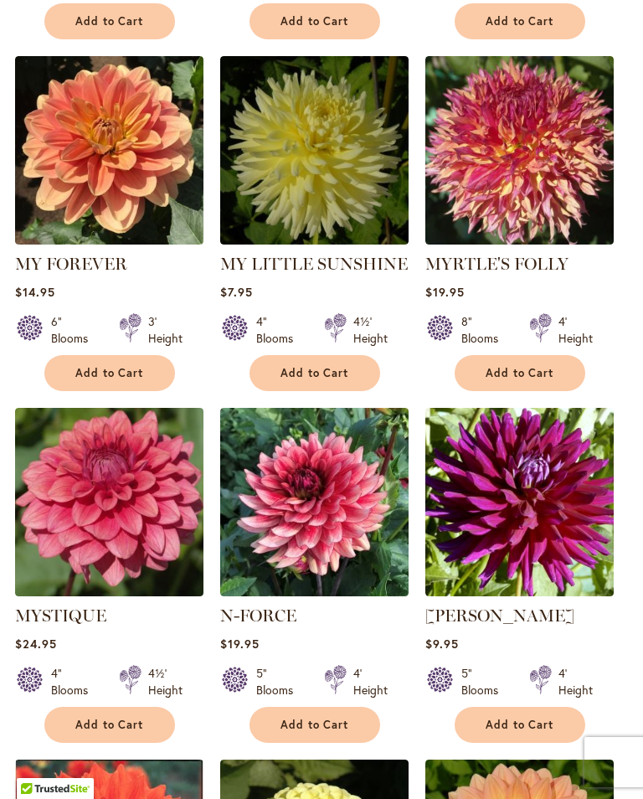
scroll to position [880, 0]
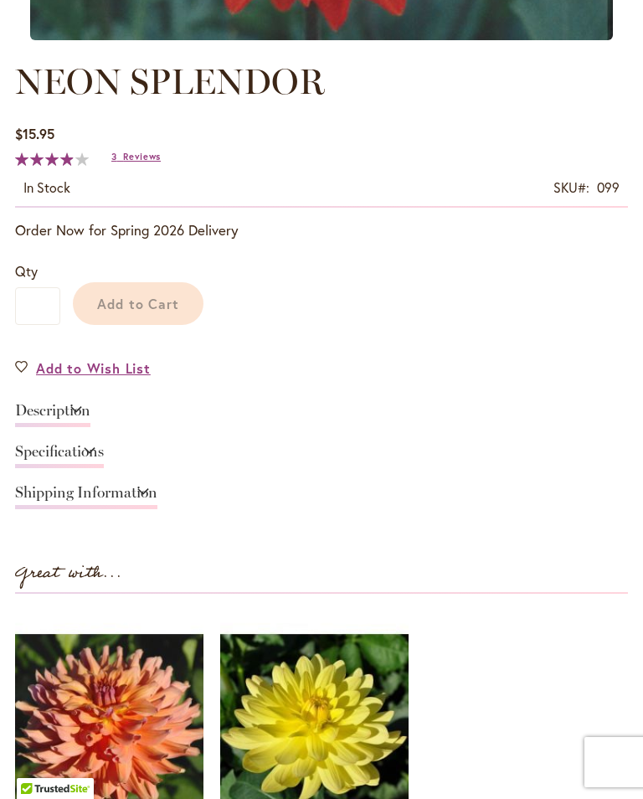
scroll to position [719, 0]
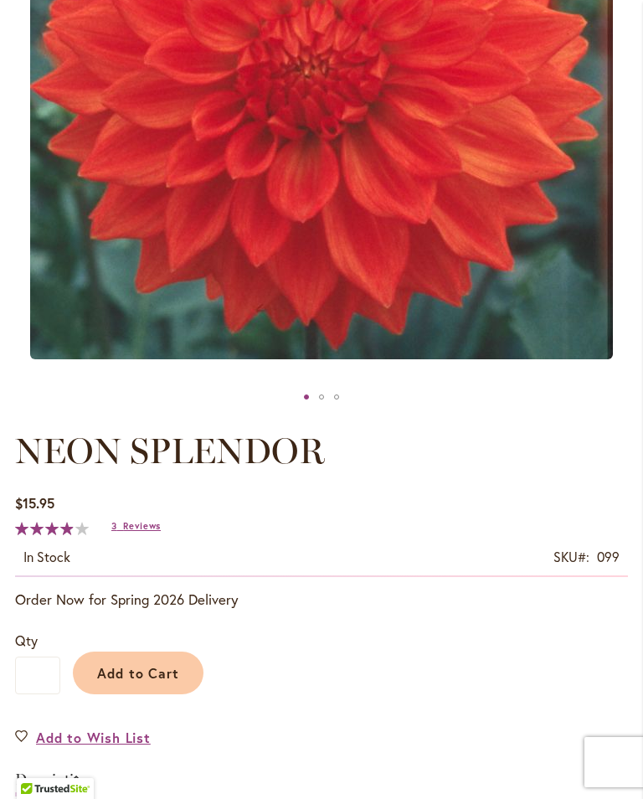
scroll to position [472, 0]
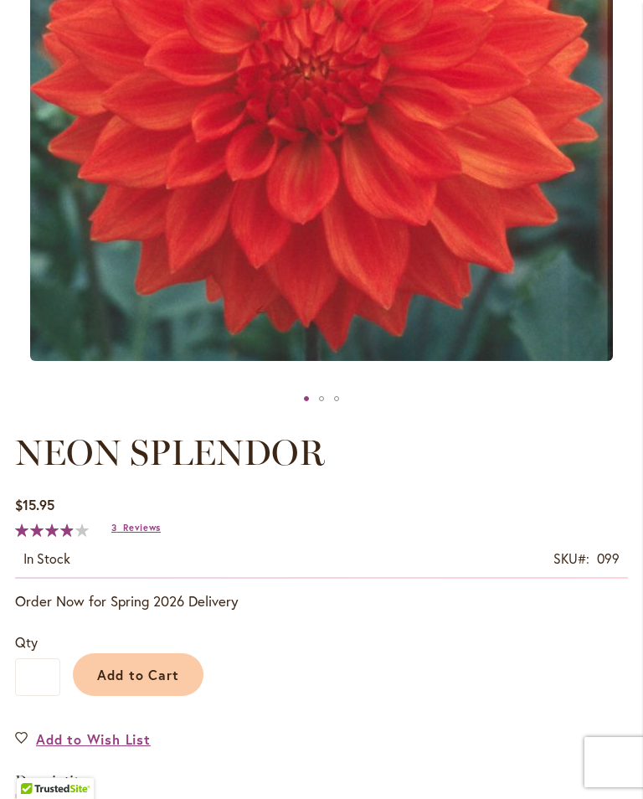
scroll to position [720, 0]
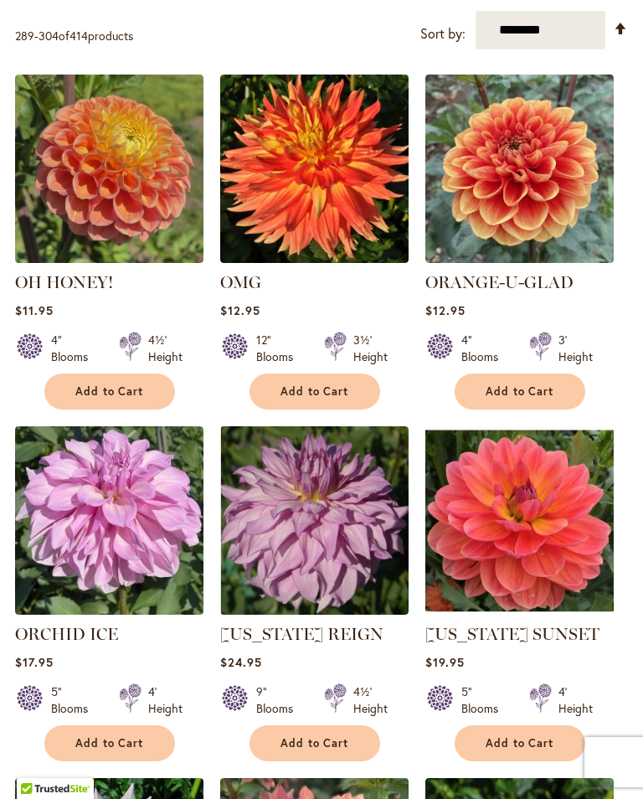
scroll to position [1190, 0]
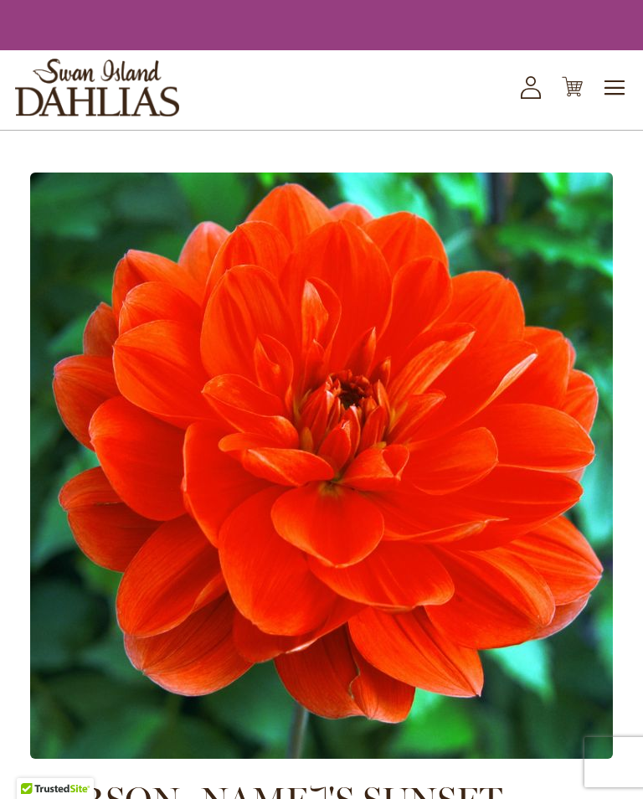
scroll to position [542, 0]
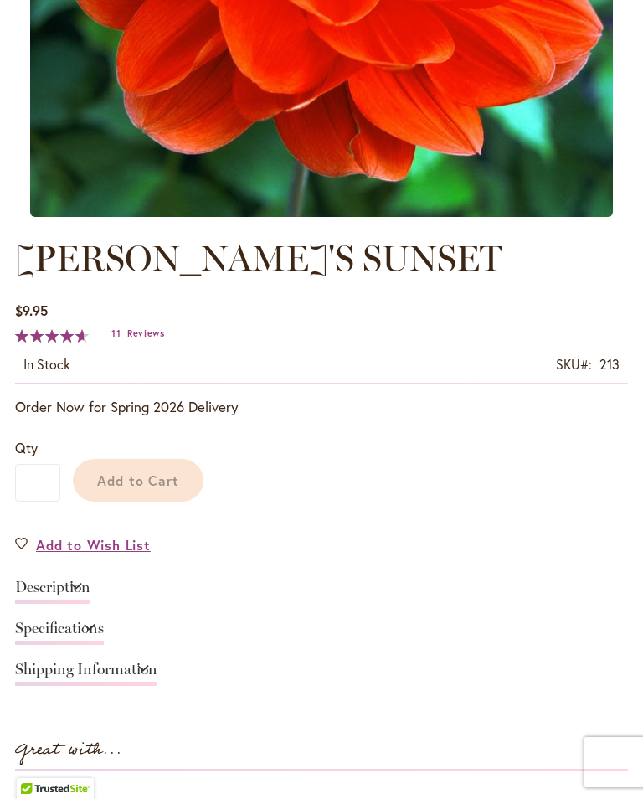
click at [90, 591] on link "Description" at bounding box center [52, 592] width 75 height 24
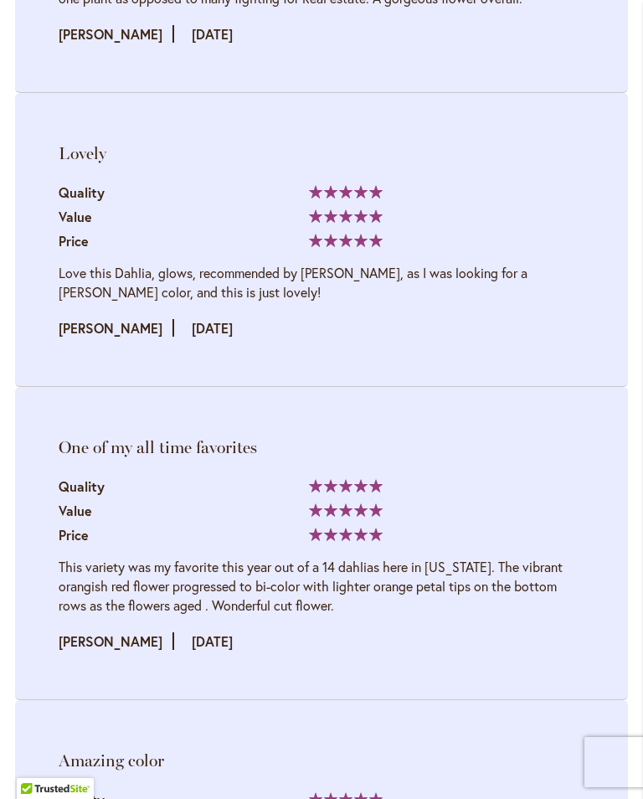
scroll to position [2967, 0]
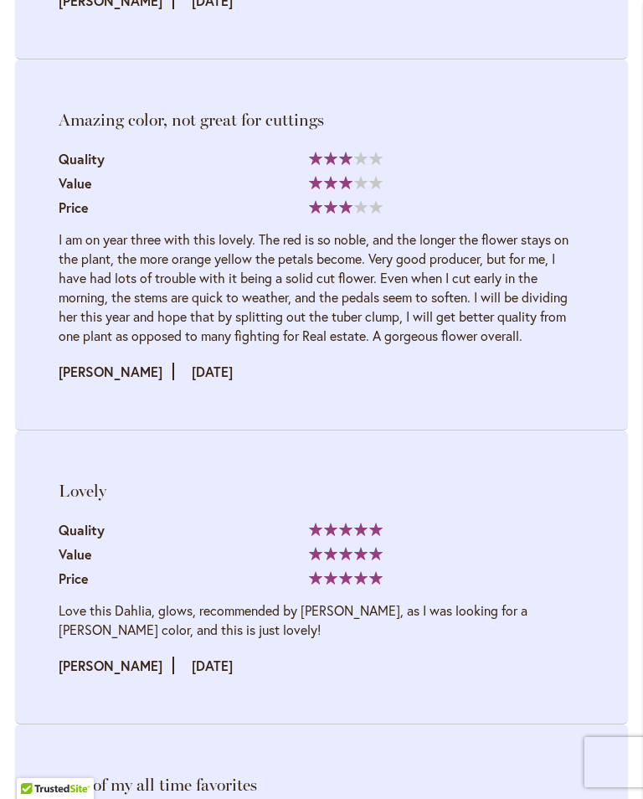
scroll to position [557, 0]
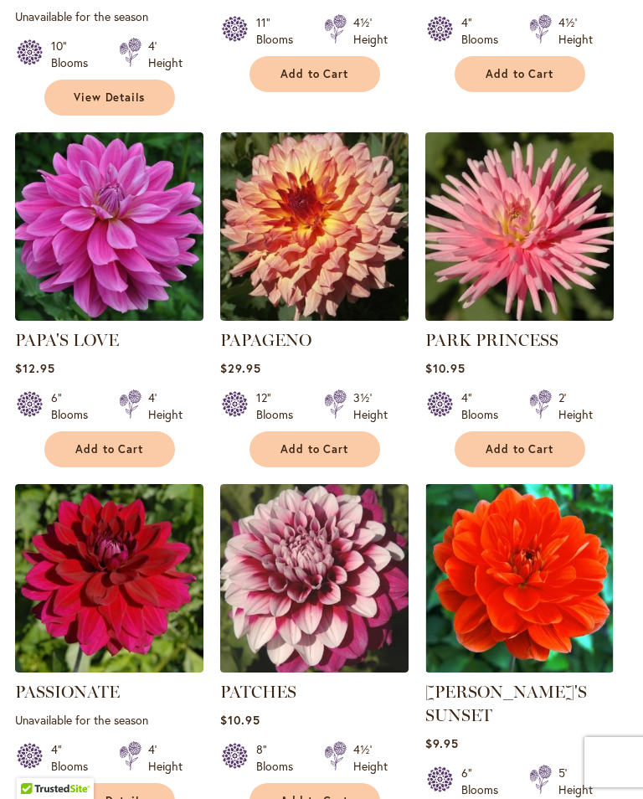
scroll to position [1531, 0]
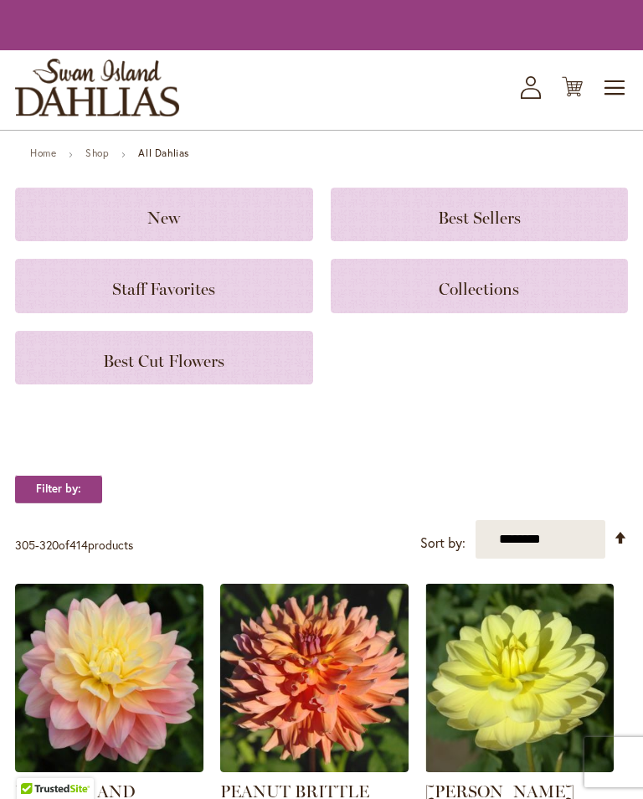
scroll to position [526, 0]
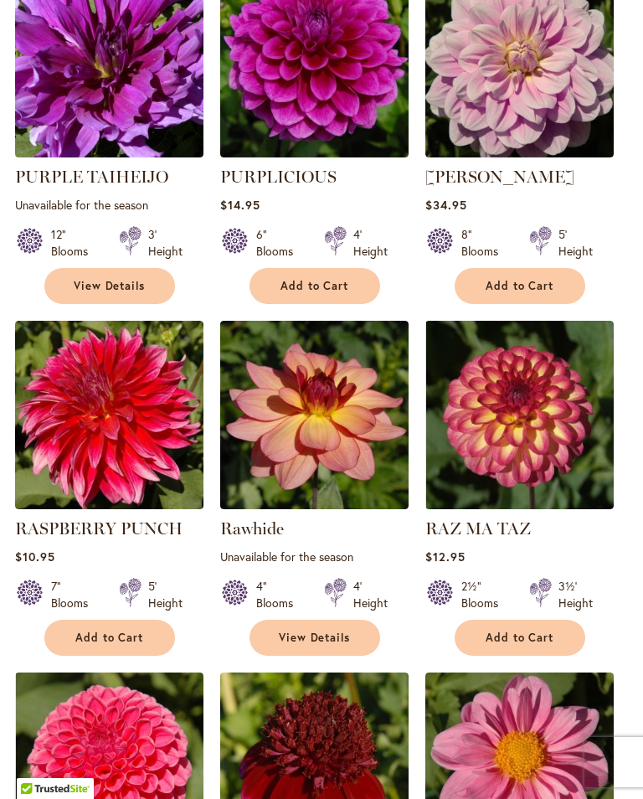
scroll to position [1342, 0]
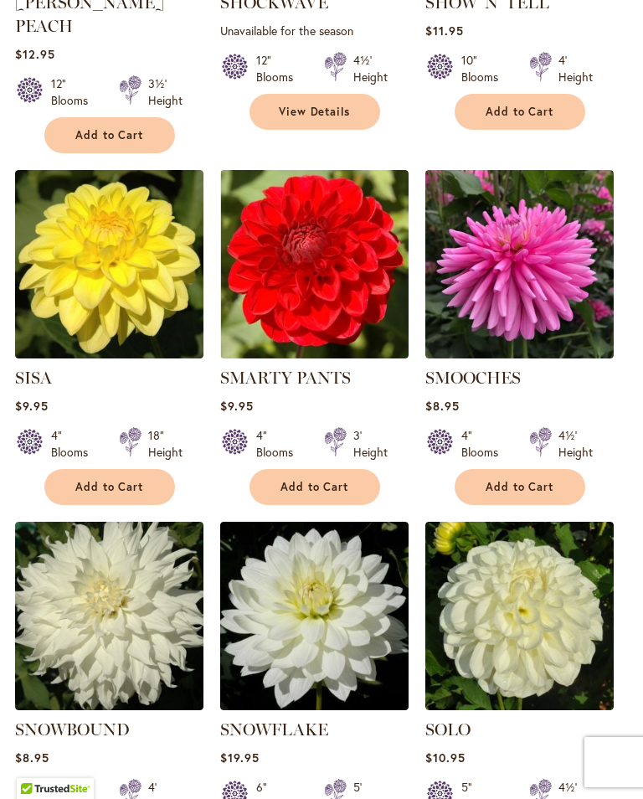
scroll to position [1526, 0]
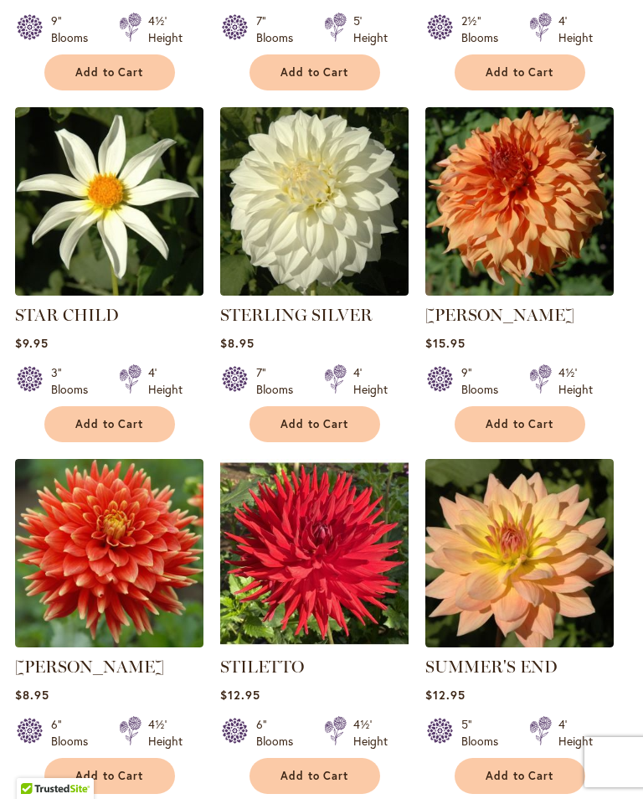
scroll to position [829, 0]
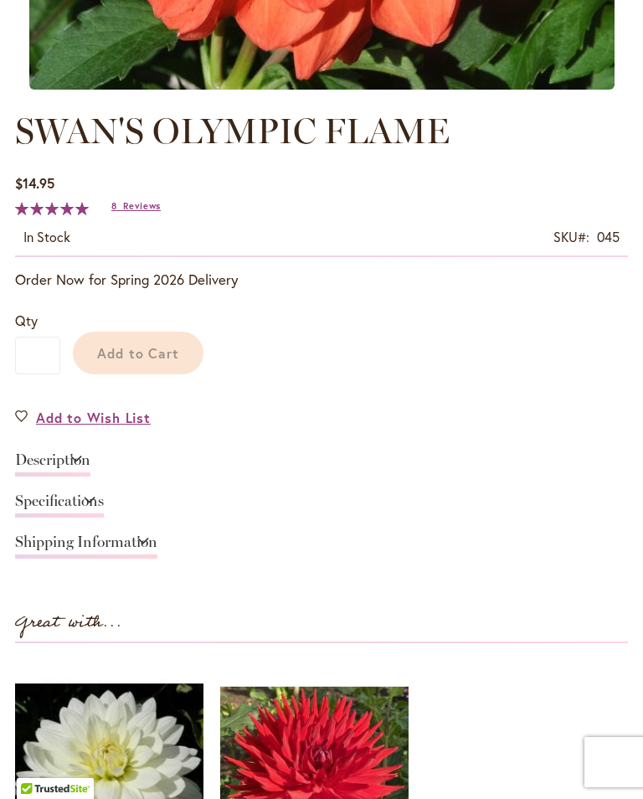
scroll to position [669, 0]
click at [90, 464] on link "Description" at bounding box center [52, 464] width 75 height 24
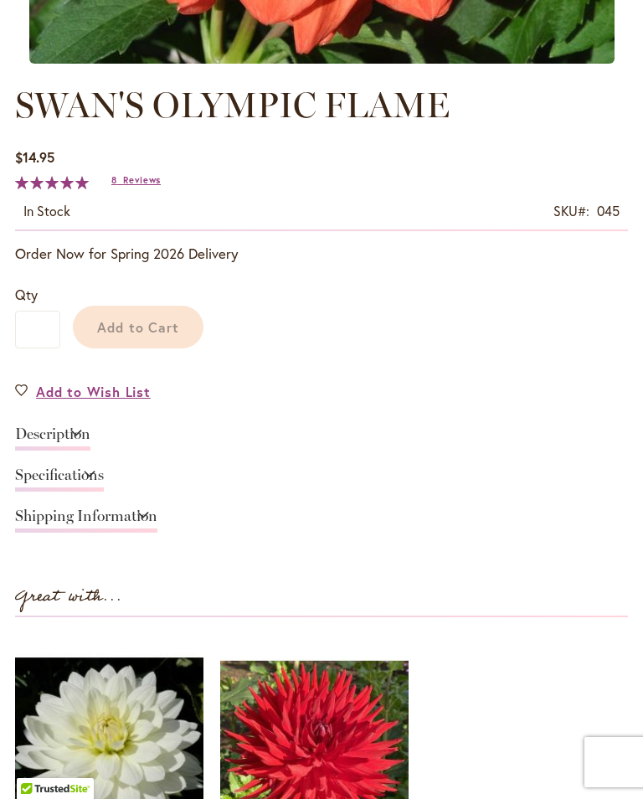
click at [633, 422] on main "Close Close Skip to the end of the images gallery Skip to the beginning of the …" at bounding box center [321, 648] width 643 height 2393
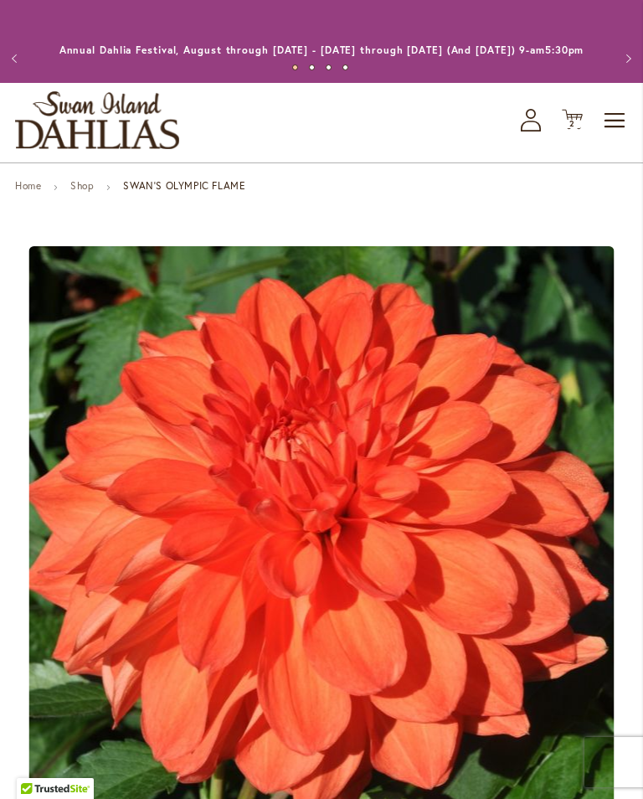
scroll to position [0, 0]
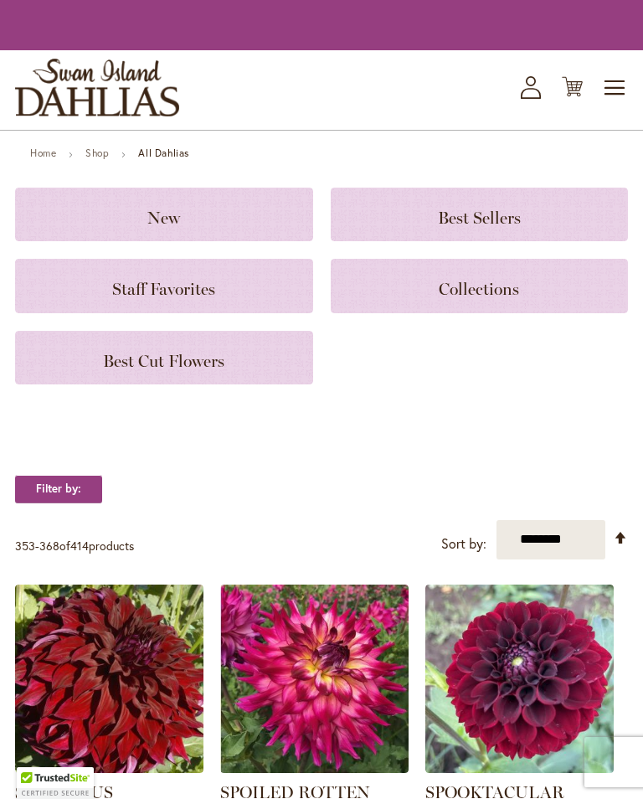
scroll to position [984, 0]
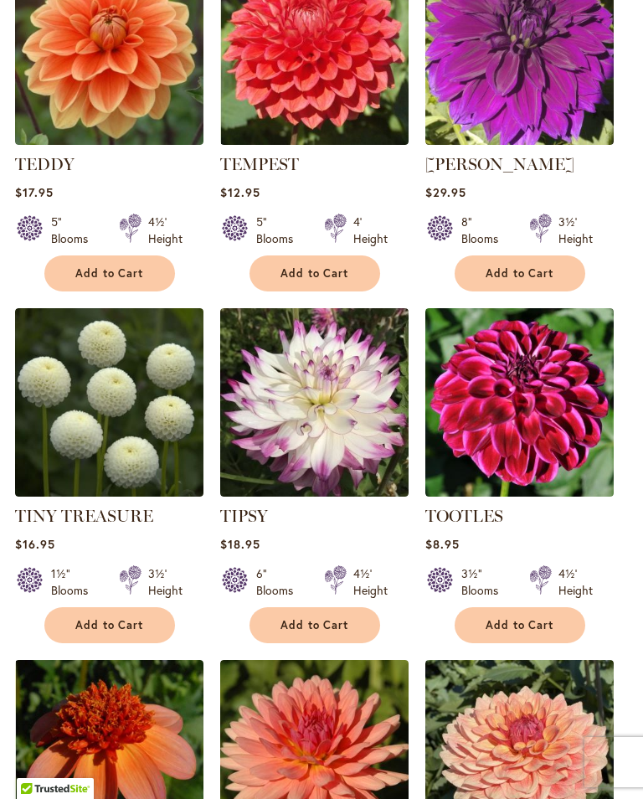
scroll to position [1365, 0]
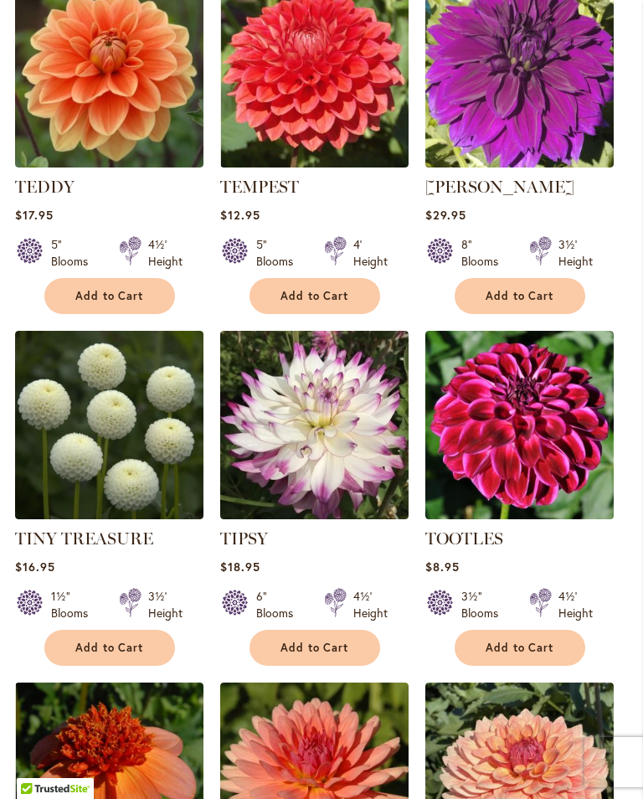
click at [325, 683] on img at bounding box center [314, 777] width 188 height 188
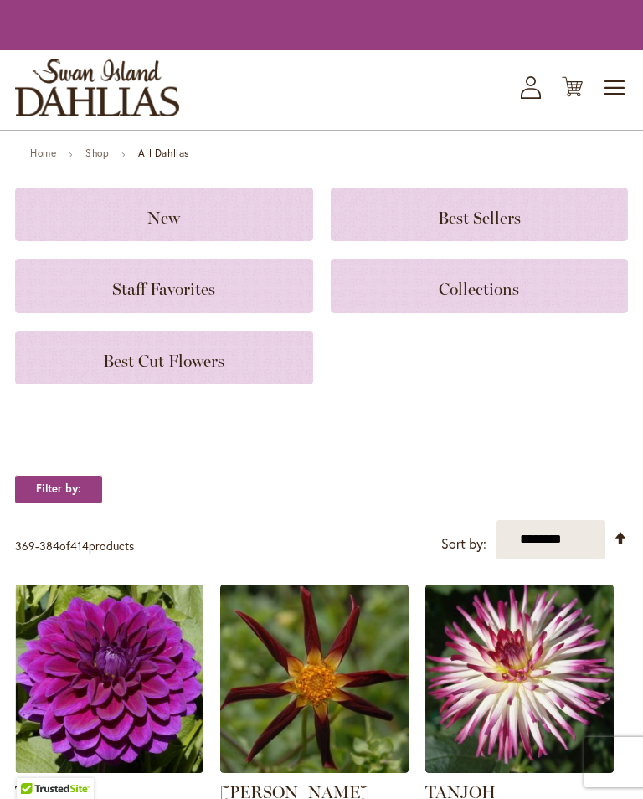
scroll to position [1391, 0]
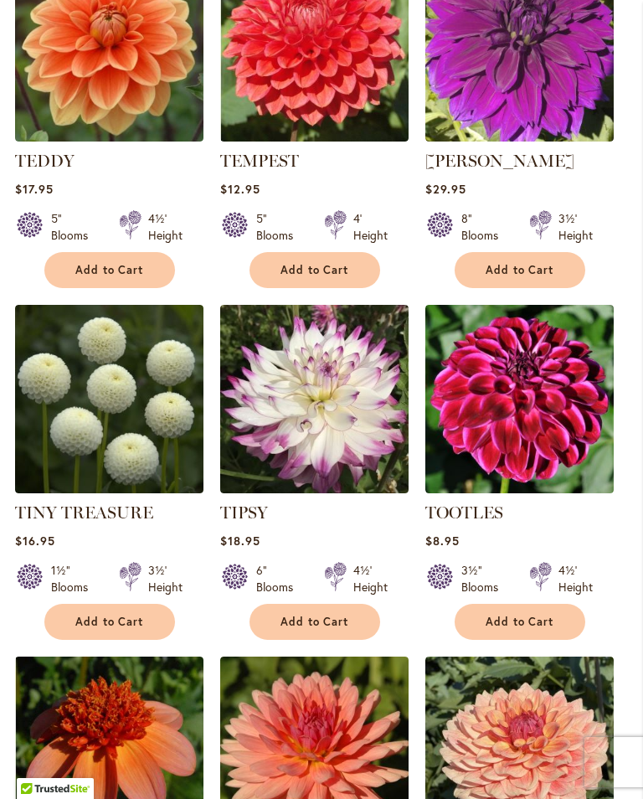
click at [195, 617] on div "**********" at bounding box center [321, 289] width 613 height 2254
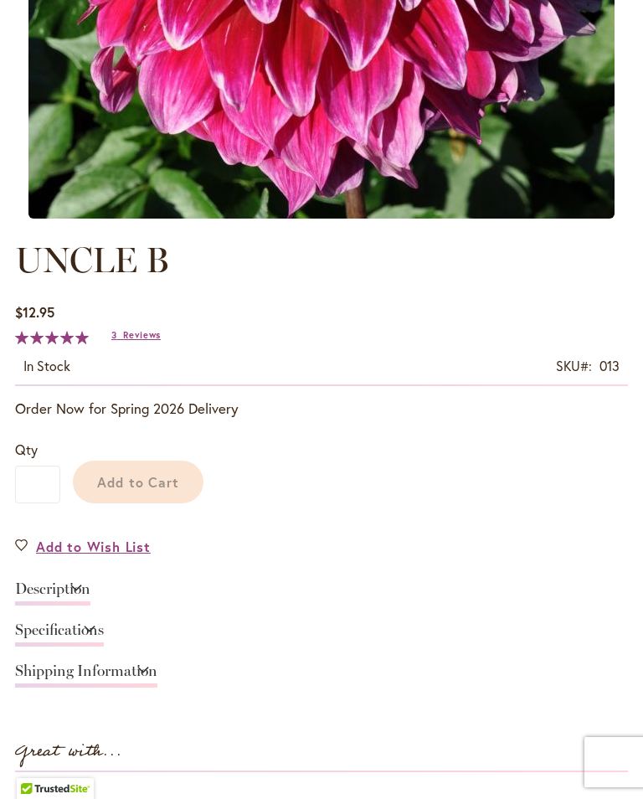
scroll to position [534, 0]
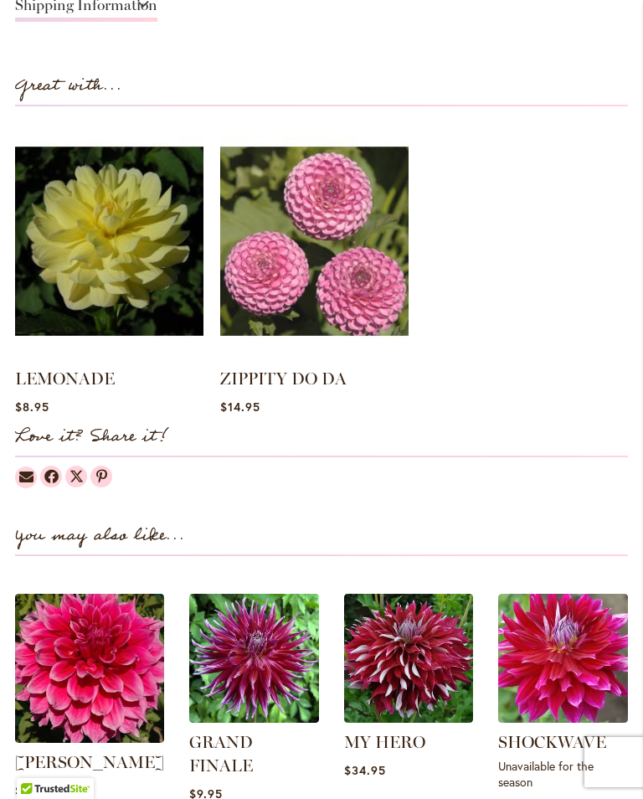
scroll to position [1426, 0]
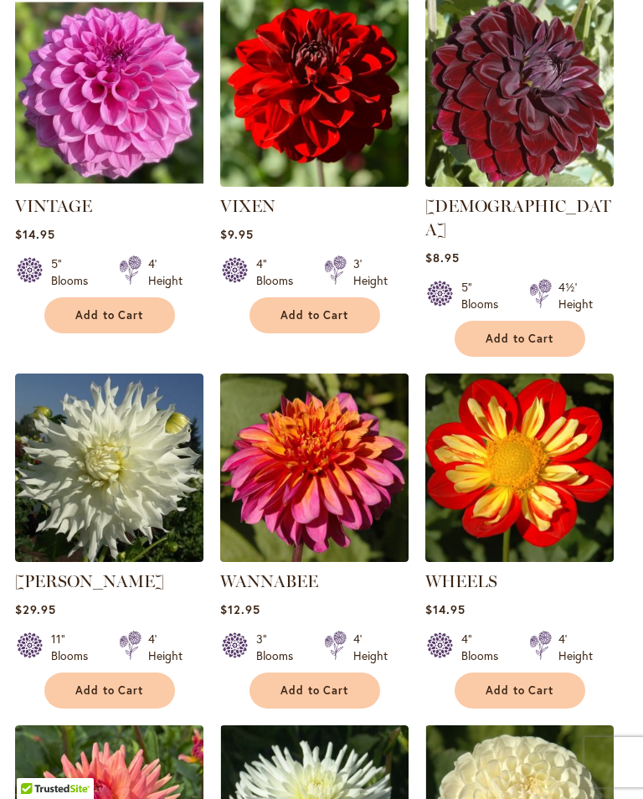
scroll to position [1289, 0]
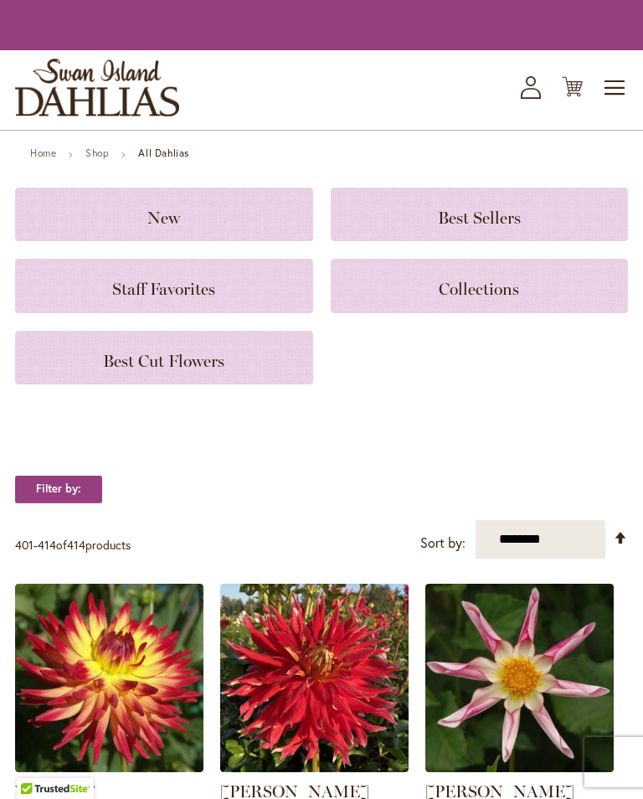
click at [51, 159] on link "Home" at bounding box center [43, 153] width 26 height 13
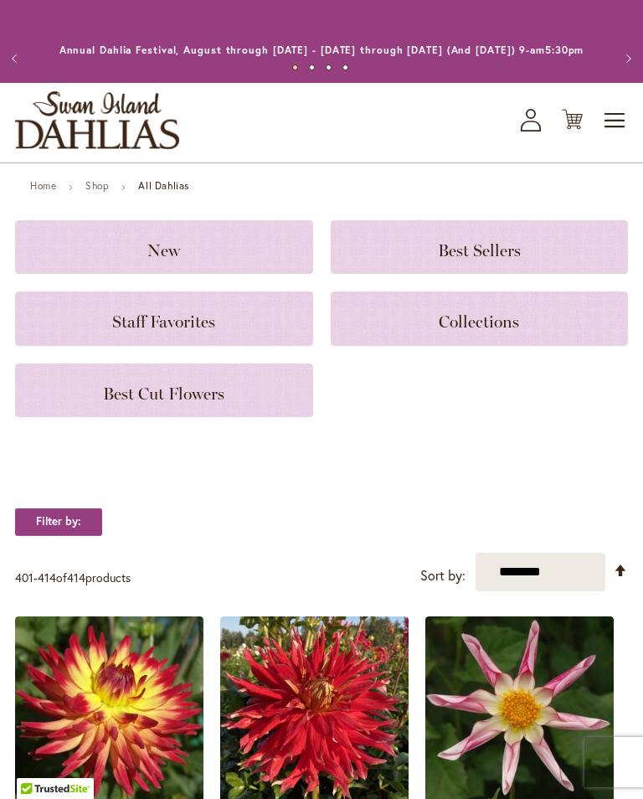
click at [44, 163] on div "Toggle Nav Shop All Shop Dahlia Tubers Collections Fresh Cut Dahlias Gardening …" at bounding box center [321, 123] width 643 height 80
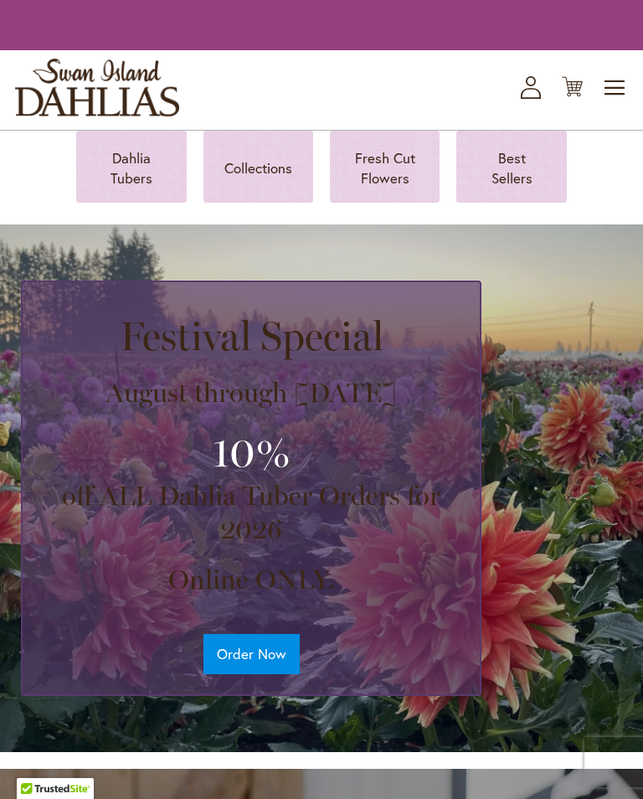
click at [618, 105] on span "Toggle Nav" at bounding box center [615, 88] width 25 height 34
click at [617, 120] on div "Toggle Nav Shop All Shop Dahlia Tubers Collections Fresh Cut Dahlias Gardening …" at bounding box center [321, 90] width 643 height 80
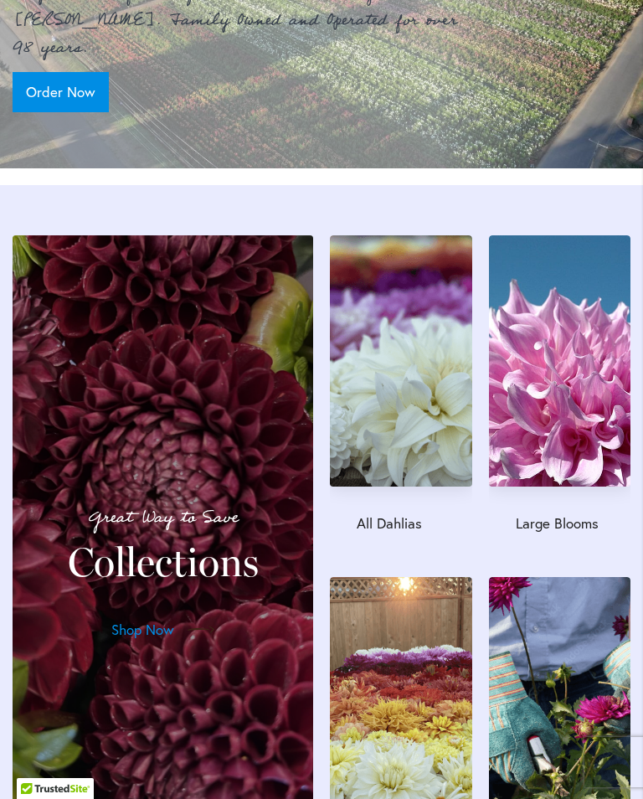
scroll to position [0, 53]
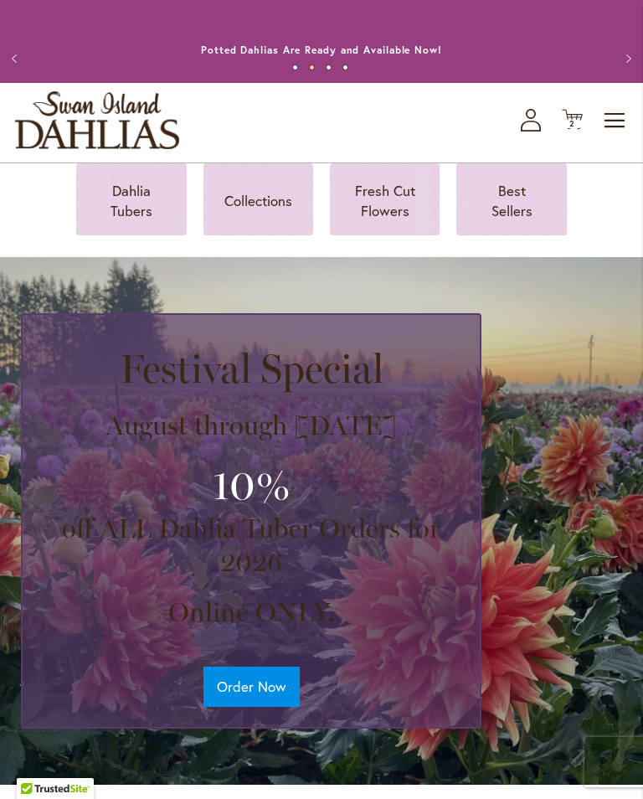
click at [624, 137] on span "Toggle Nav" at bounding box center [615, 121] width 25 height 34
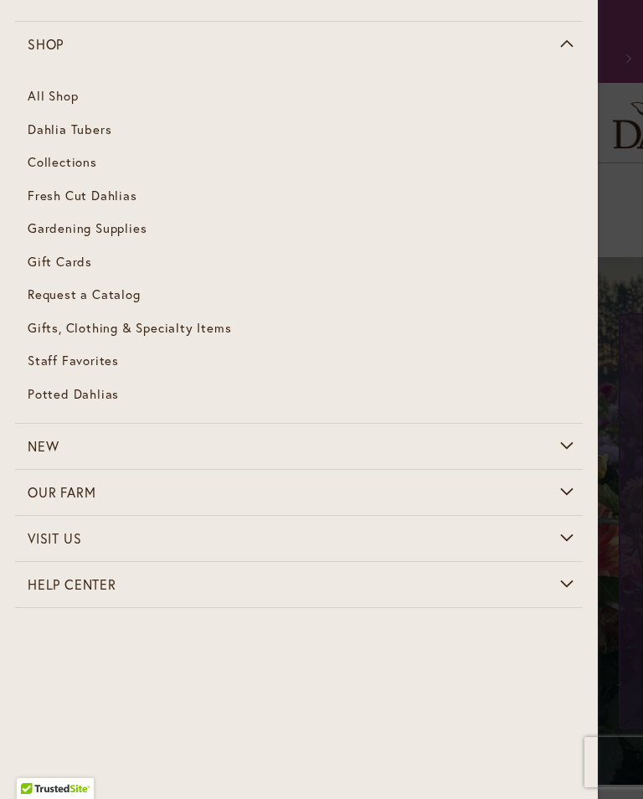
click at [86, 132] on span "Dahlia Tubers" at bounding box center [70, 129] width 84 height 17
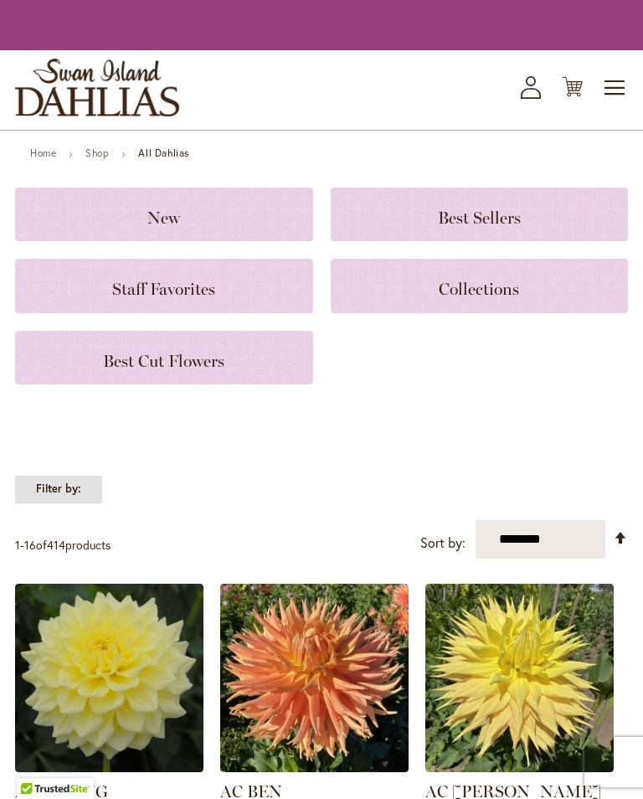
click at [56, 492] on strong "Filter by:" at bounding box center [58, 489] width 87 height 28
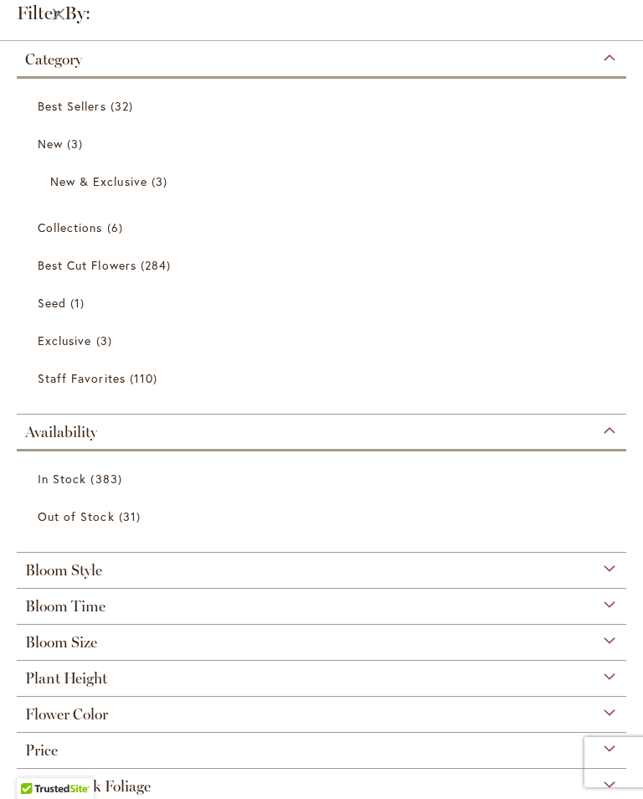
click at [627, 724] on div "Flower Color" at bounding box center [322, 710] width 610 height 27
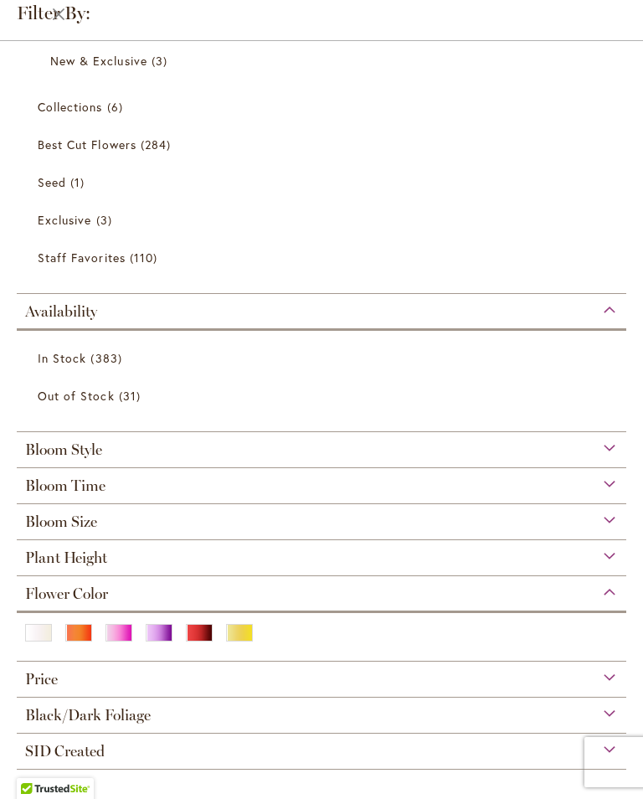
scroll to position [133, 0]
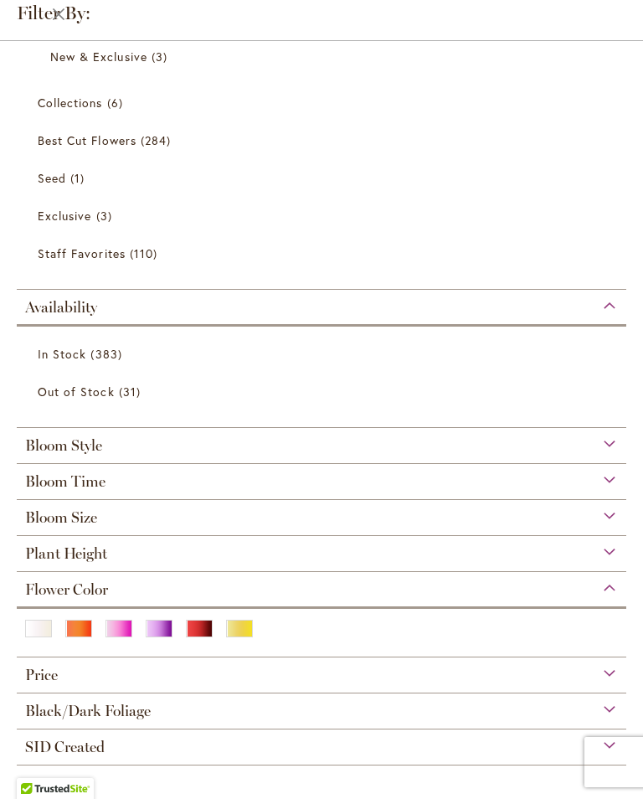
click at [106, 627] on div "Pink" at bounding box center [119, 629] width 27 height 18
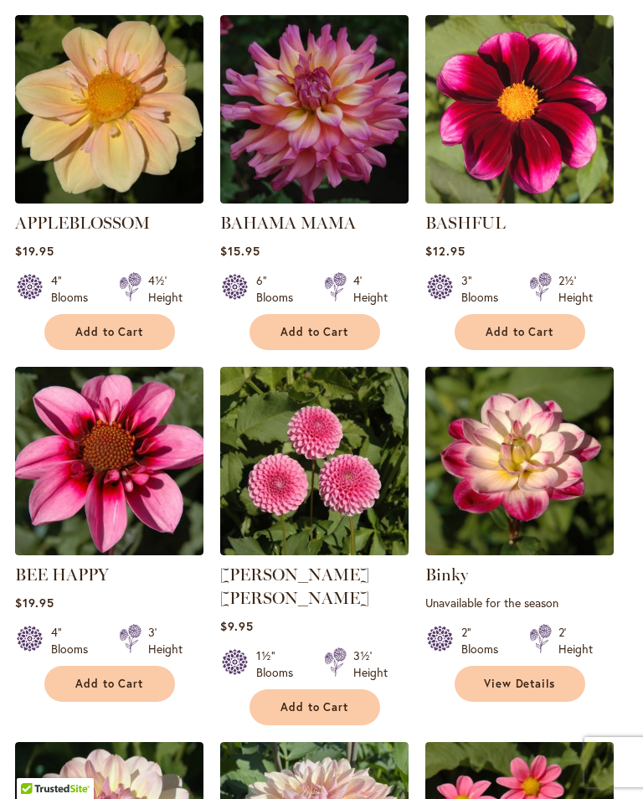
scroll to position [961, 0]
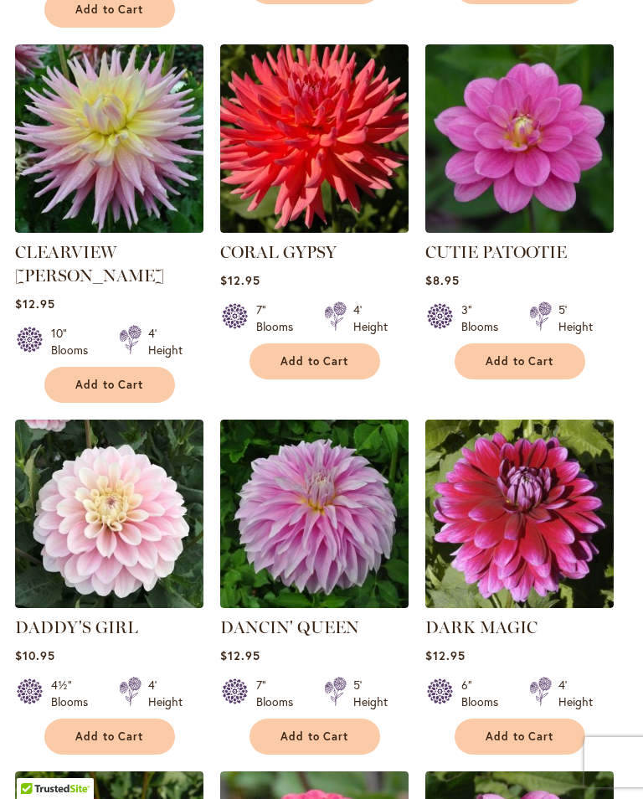
scroll to position [1158, 0]
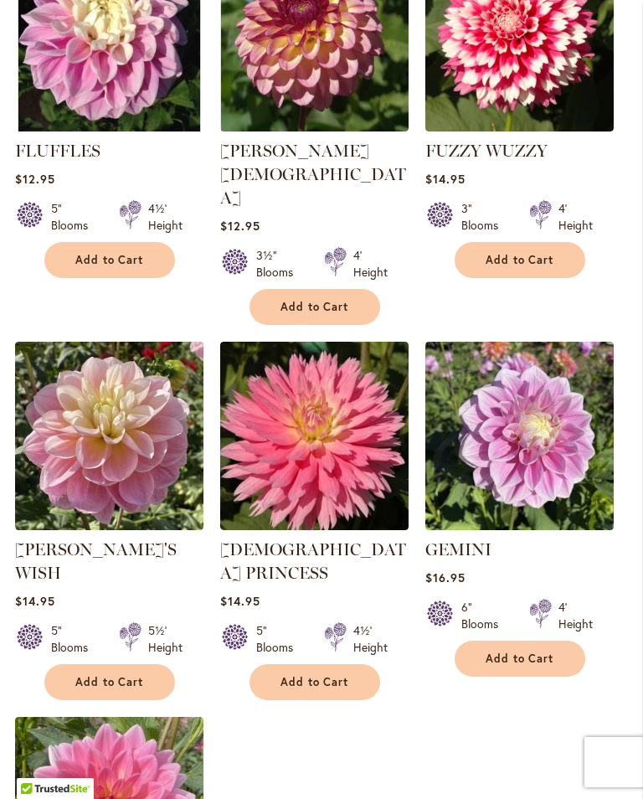
scroll to position [1538, 0]
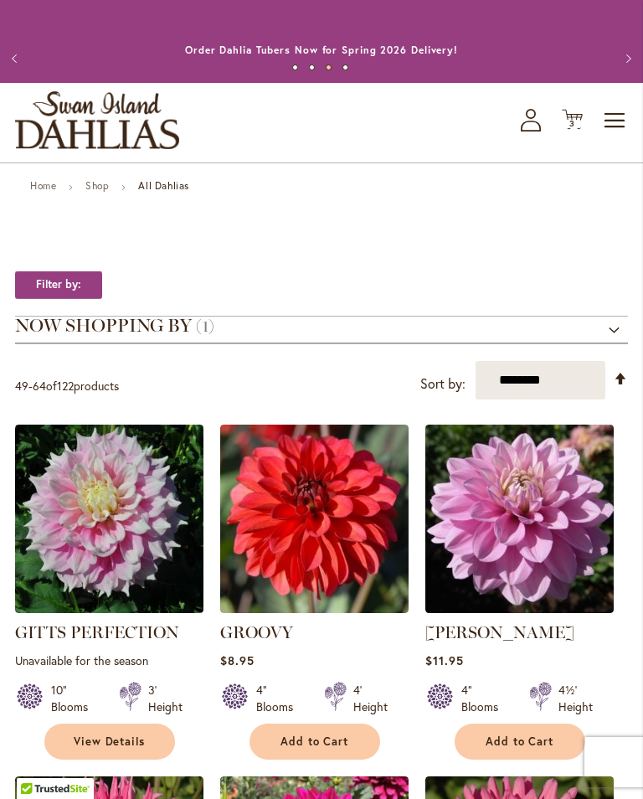
click at [580, 130] on icon "Cart .cls-1 { fill: #231f20; }" at bounding box center [572, 119] width 21 height 21
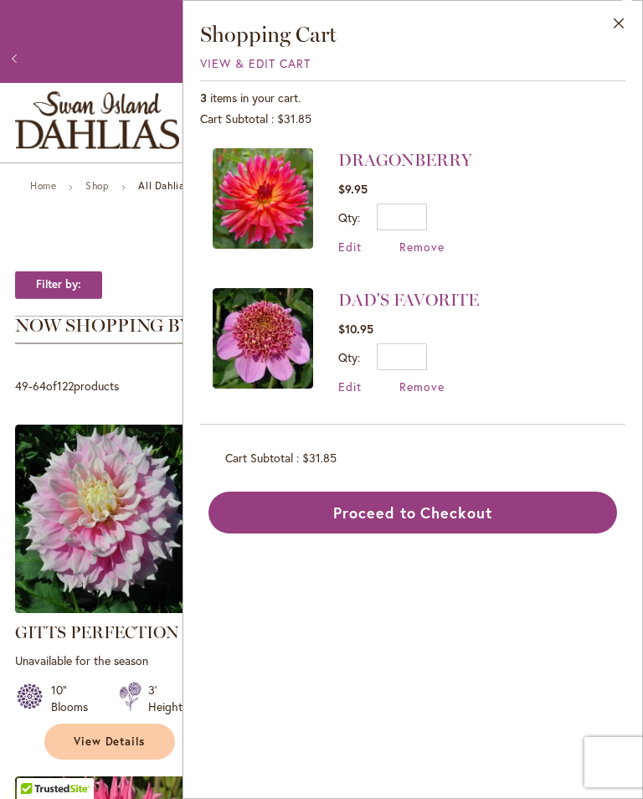
click at [576, 130] on icon "Cart .cls-1 { fill: #231f20; }" at bounding box center [572, 119] width 21 height 21
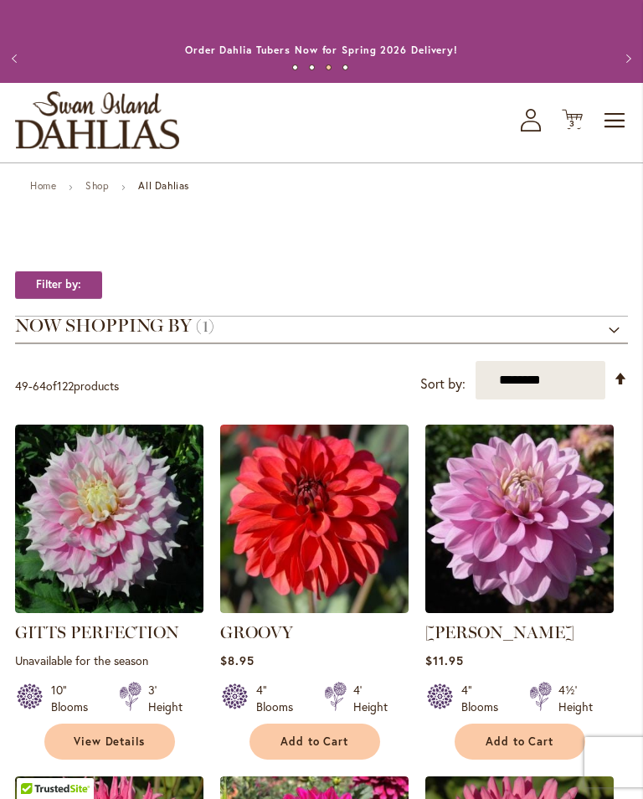
click at [569, 132] on span "Cart .cls-1 { fill: #231f20; }" at bounding box center [572, 120] width 21 height 23
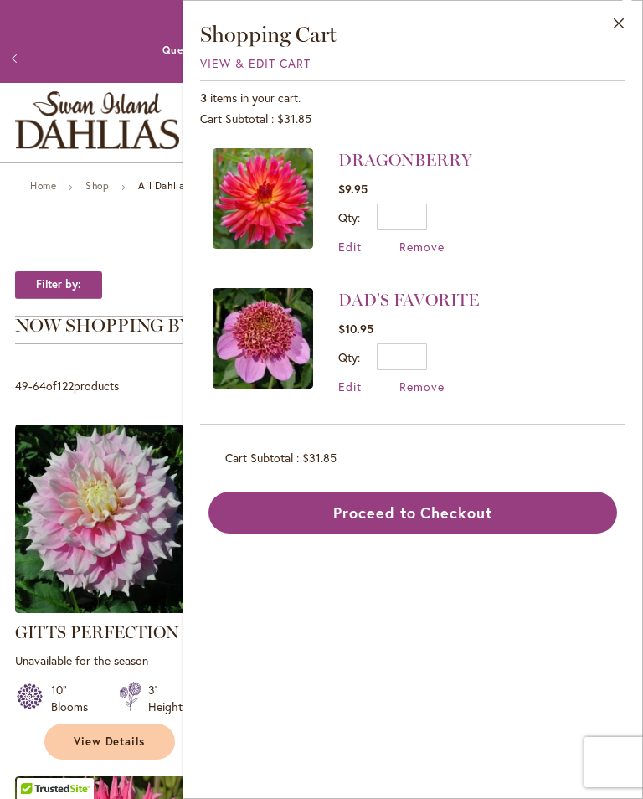
click at [571, 130] on icon "Cart .cls-1 { fill: #231f20; }" at bounding box center [572, 119] width 21 height 21
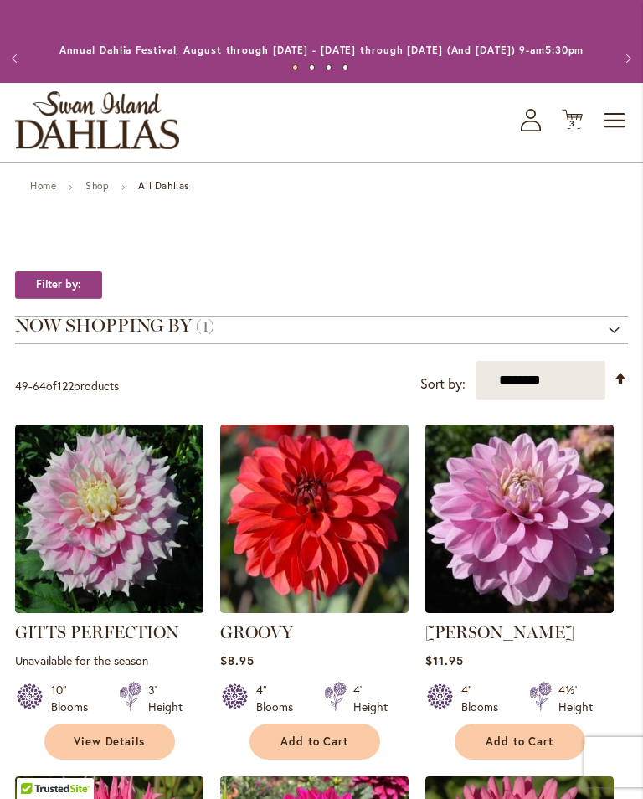
click at [576, 130] on icon at bounding box center [572, 120] width 21 height 20
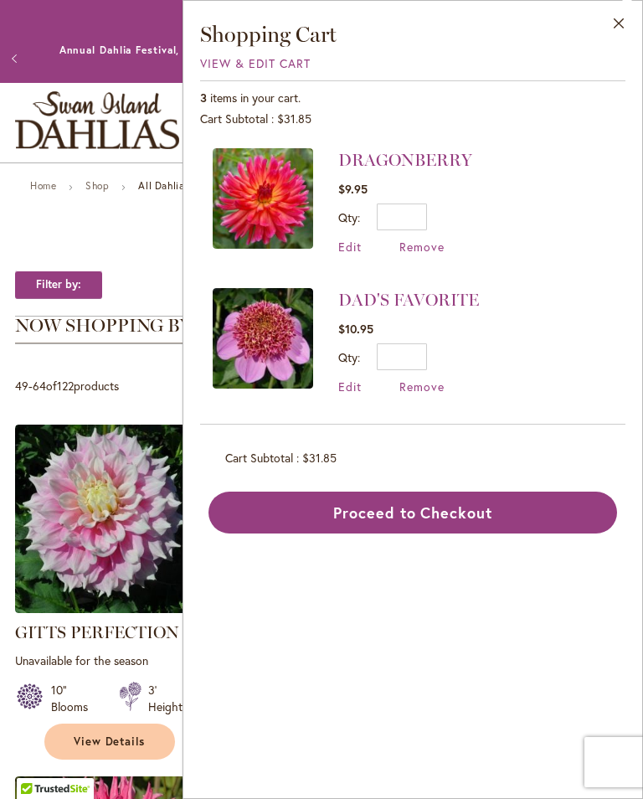
click at [569, 130] on icon "Cart .cls-1 { fill: #231f20; }" at bounding box center [572, 119] width 21 height 21
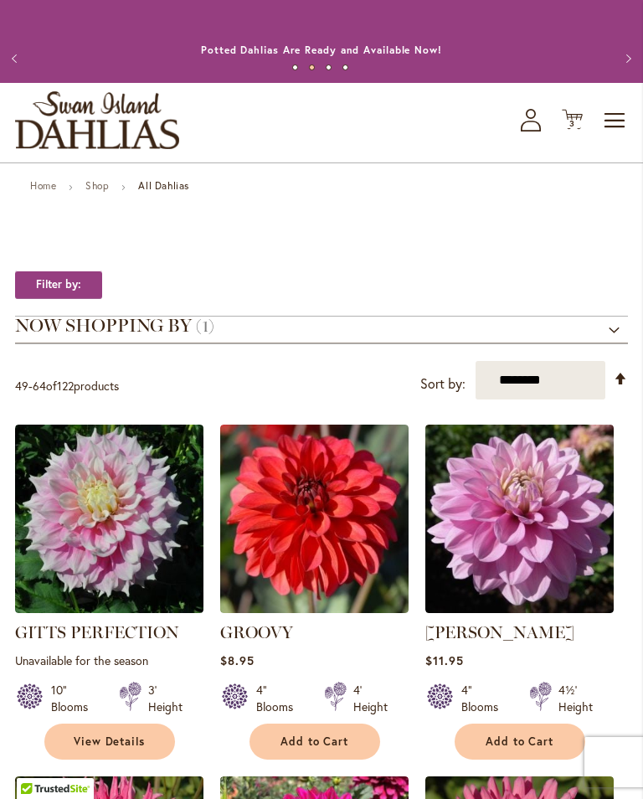
click at [575, 130] on icon "Cart .cls-1 { fill: #231f20; }" at bounding box center [572, 119] width 21 height 21
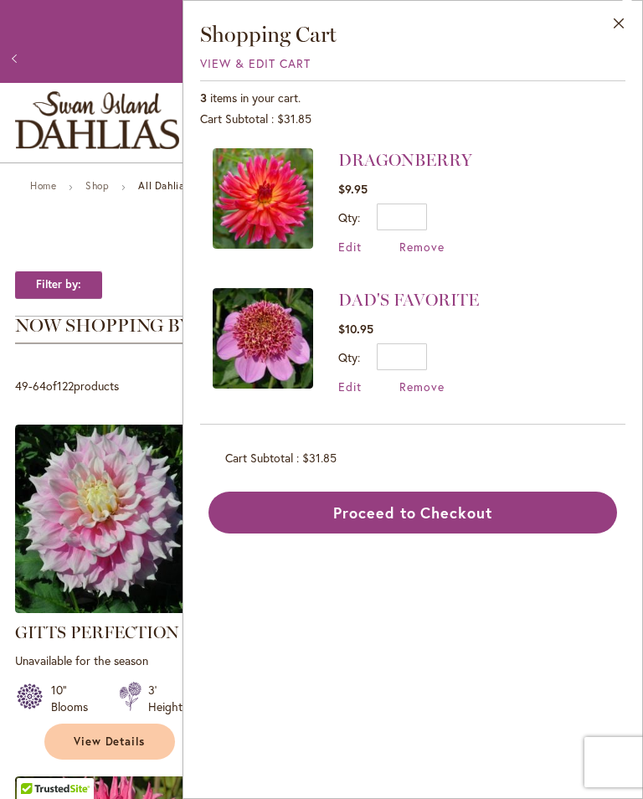
click at [578, 130] on icon at bounding box center [572, 120] width 21 height 20
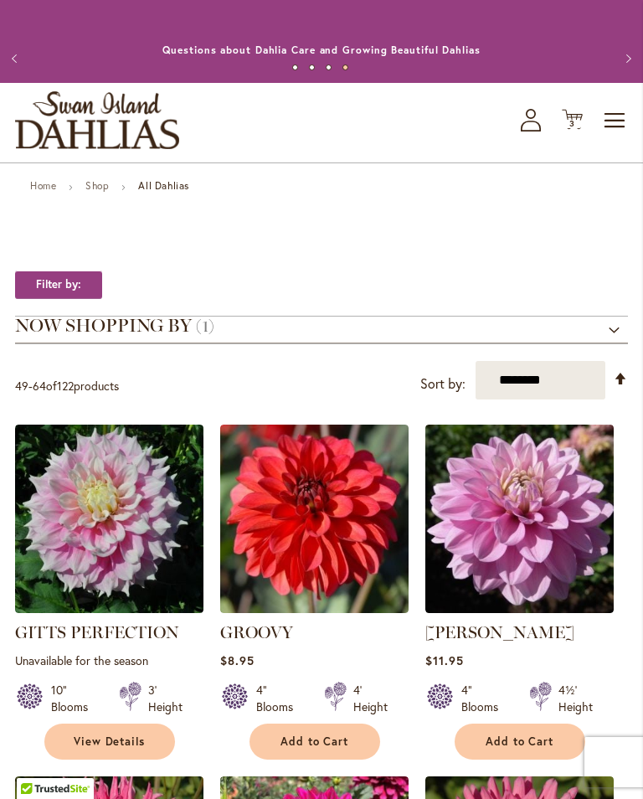
click at [567, 130] on icon "Cart .cls-1 { fill: #231f20; }" at bounding box center [572, 119] width 21 height 21
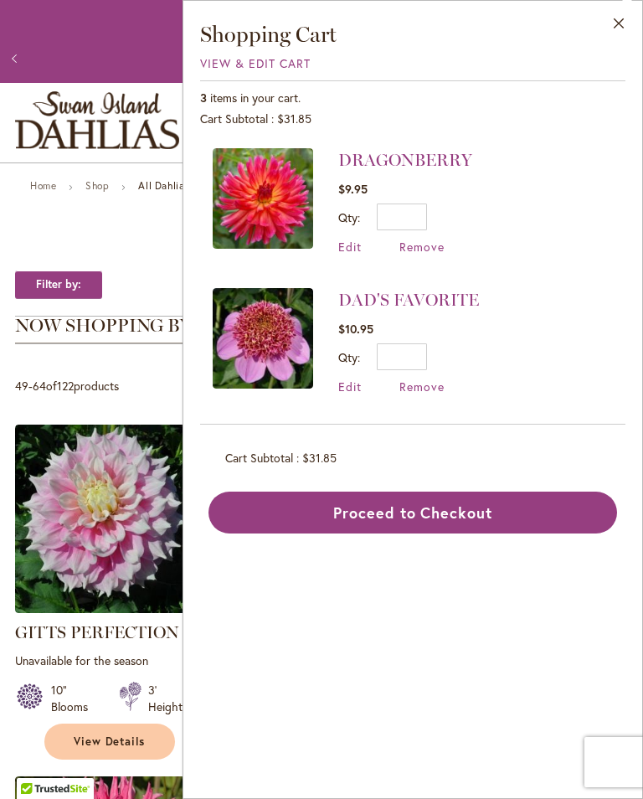
click at [571, 130] on icon "Cart .cls-1 { fill: #231f20; }" at bounding box center [572, 119] width 21 height 21
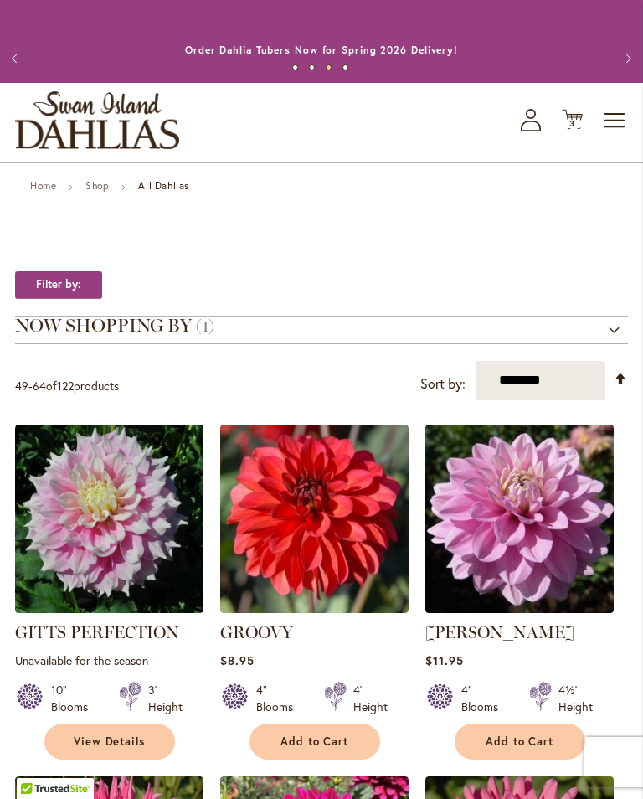
click at [608, 137] on span "Toggle Nav" at bounding box center [615, 121] width 25 height 34
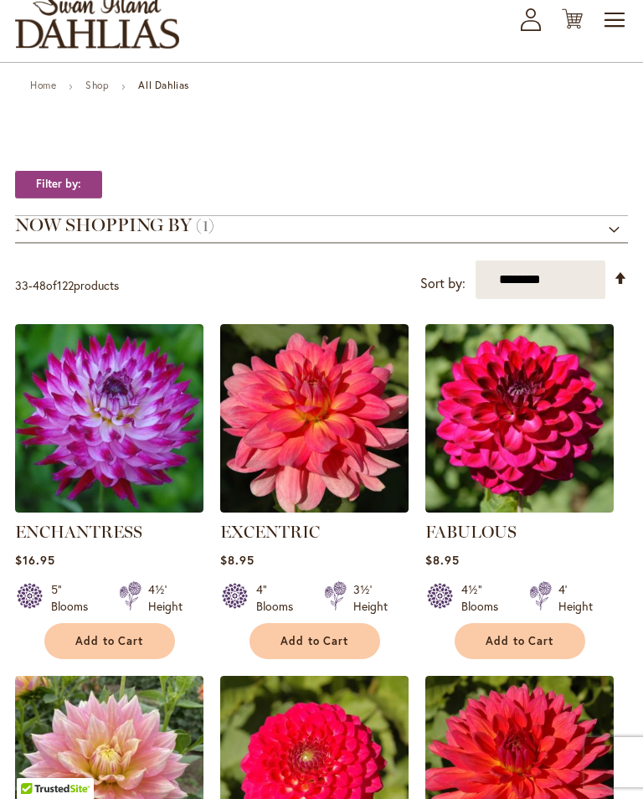
scroll to position [58, 0]
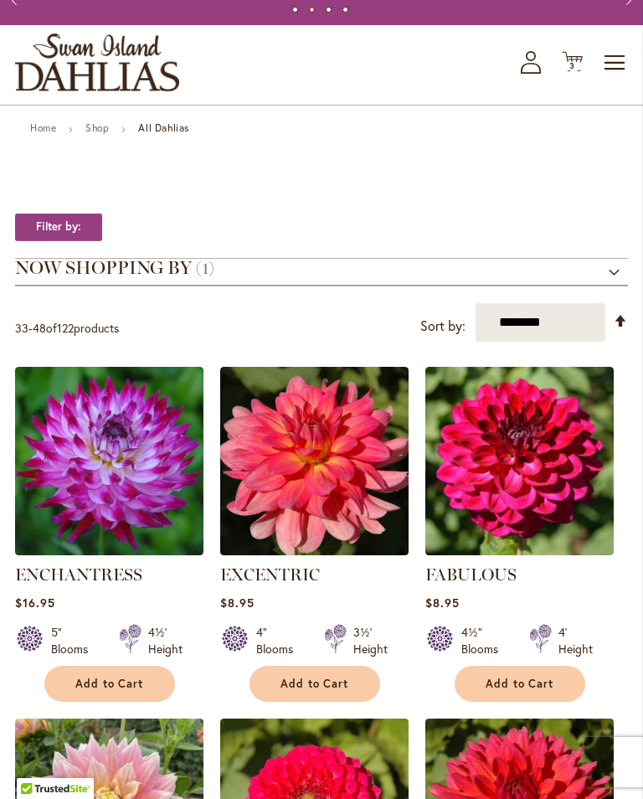
click at [576, 72] on icon "Cart .cls-1 { fill: #231f20; }" at bounding box center [572, 61] width 21 height 21
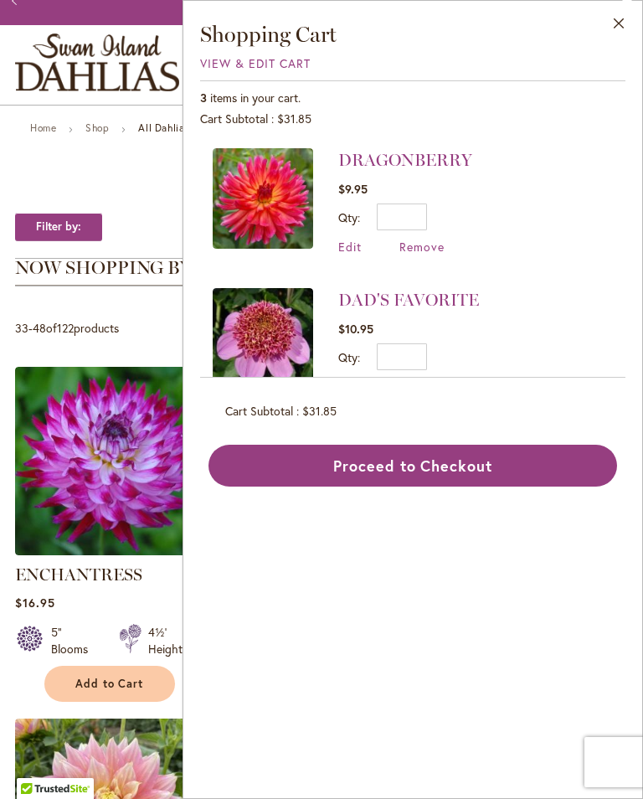
click at [44, 134] on link "Home" at bounding box center [43, 127] width 26 height 13
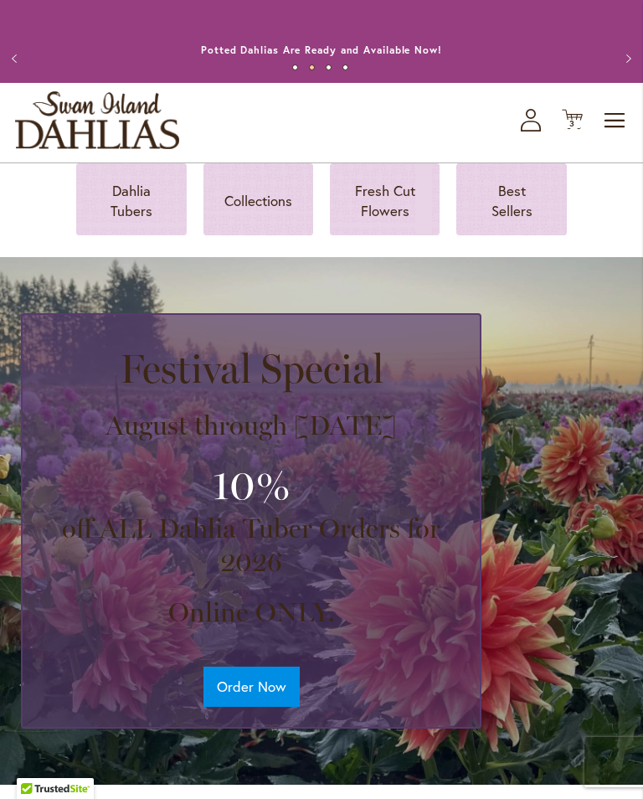
click at [577, 130] on icon at bounding box center [572, 120] width 21 height 20
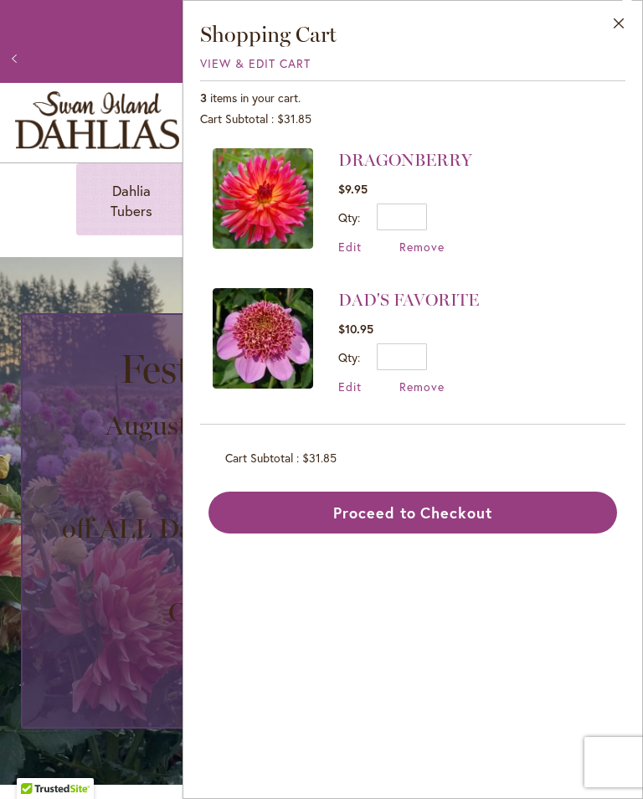
click at [603, 137] on span "Toggle Nav" at bounding box center [615, 121] width 25 height 34
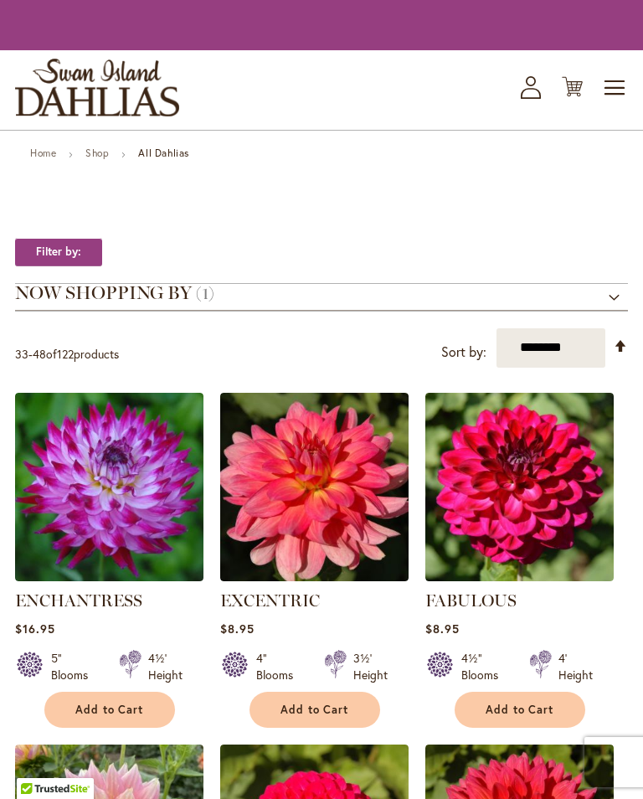
scroll to position [58, 0]
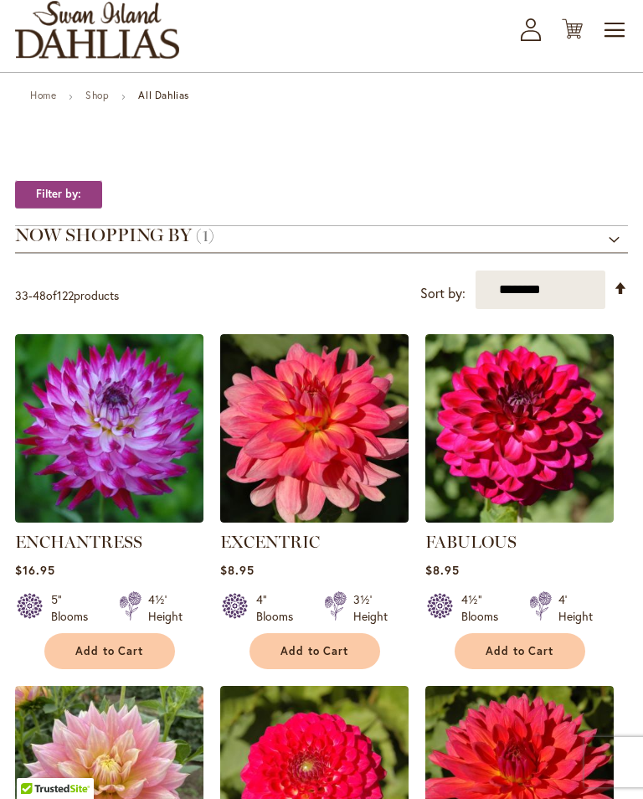
click at [578, 39] on icon "Cart .cls-1 { fill: #231f20; }" at bounding box center [572, 28] width 21 height 21
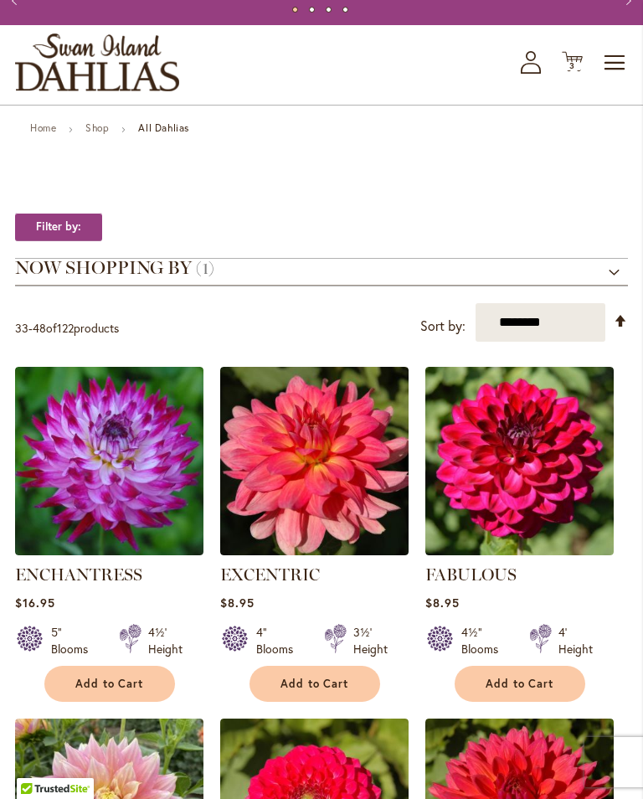
click at [574, 72] on icon "Cart .cls-1 { fill: #231f20; }" at bounding box center [572, 61] width 21 height 21
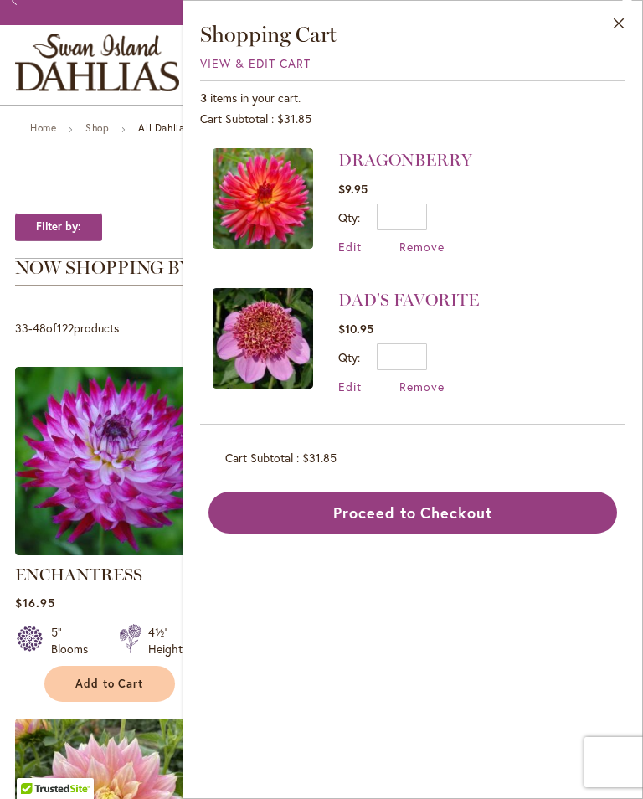
click at [615, 80] on span "Toggle Nav" at bounding box center [615, 63] width 25 height 34
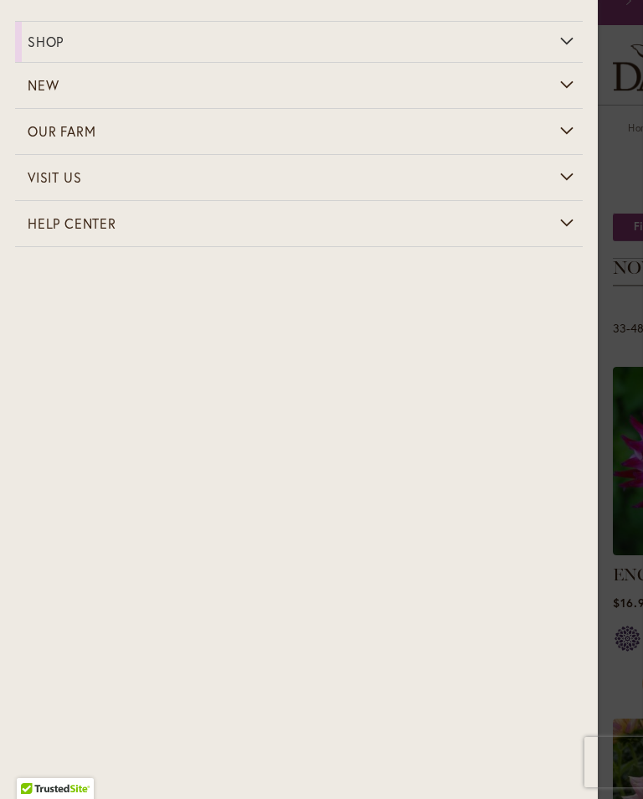
scroll to position [0, 0]
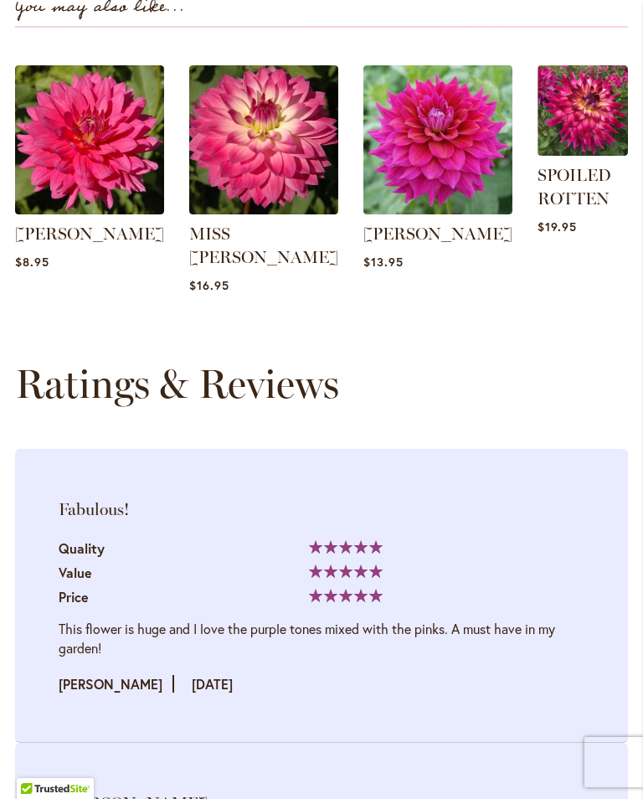
scroll to position [1951, 0]
